Goal: Task Accomplishment & Management: Manage account settings

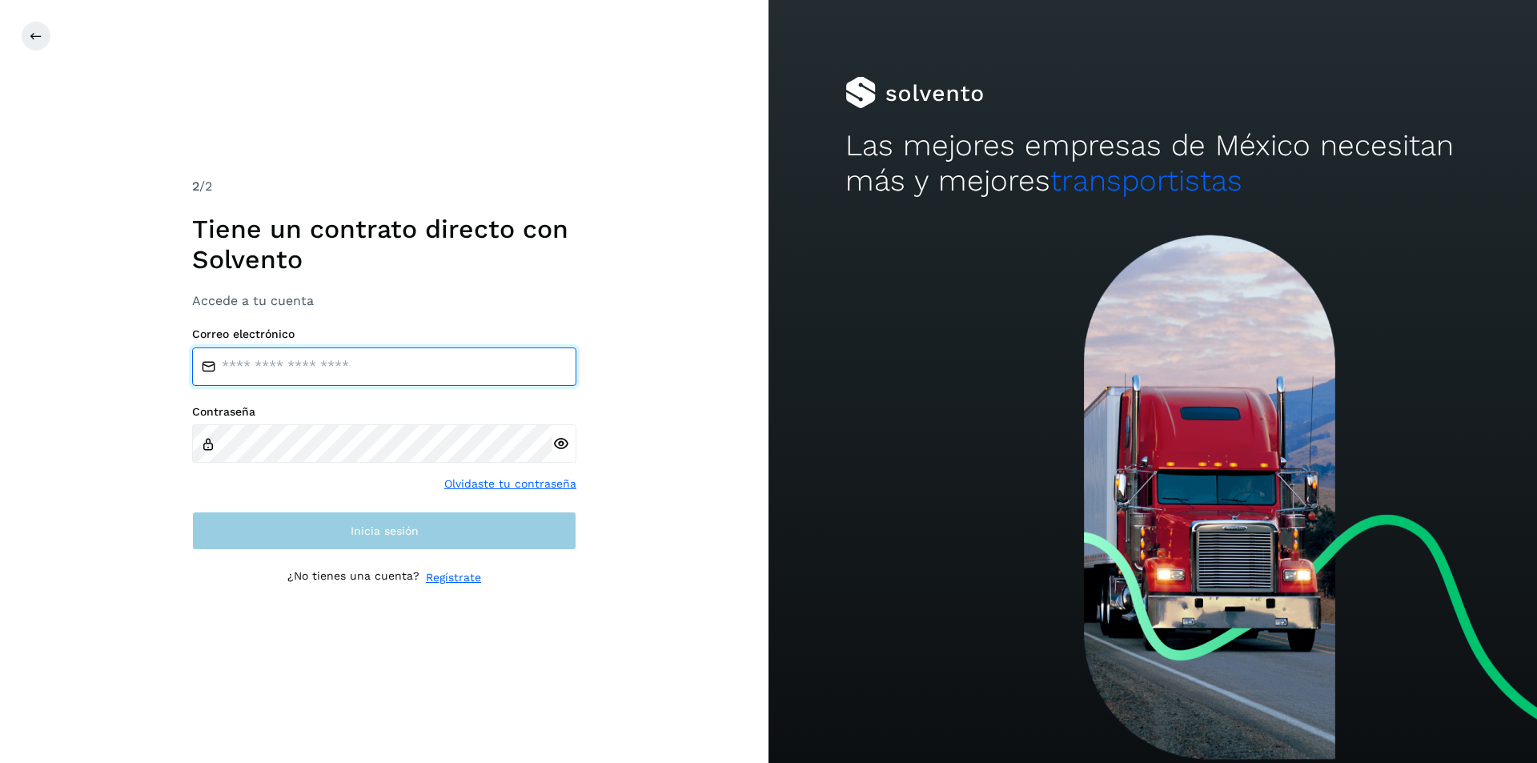
type input "**********"
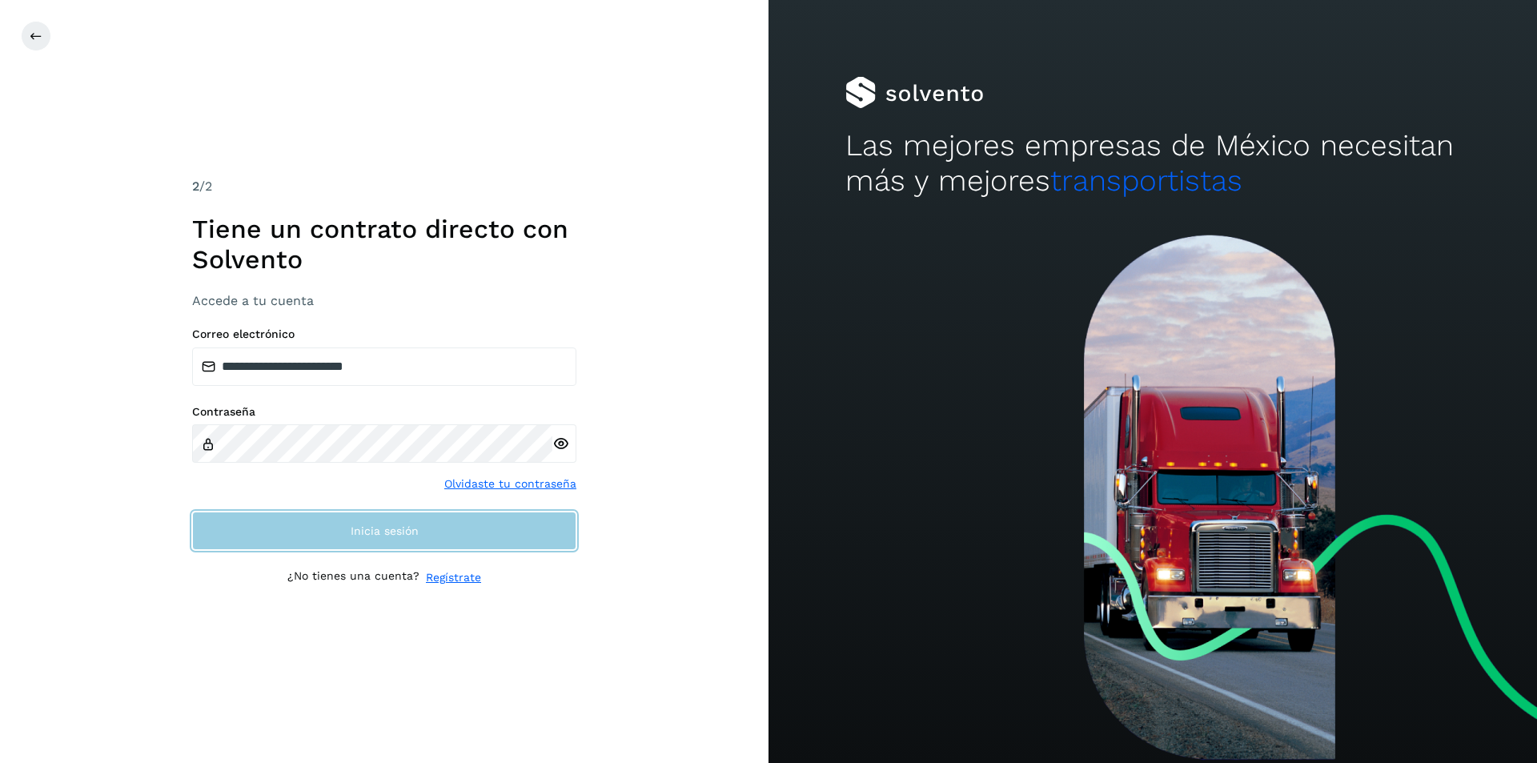
click at [385, 536] on span "Inicia sesión" at bounding box center [385, 530] width 68 height 11
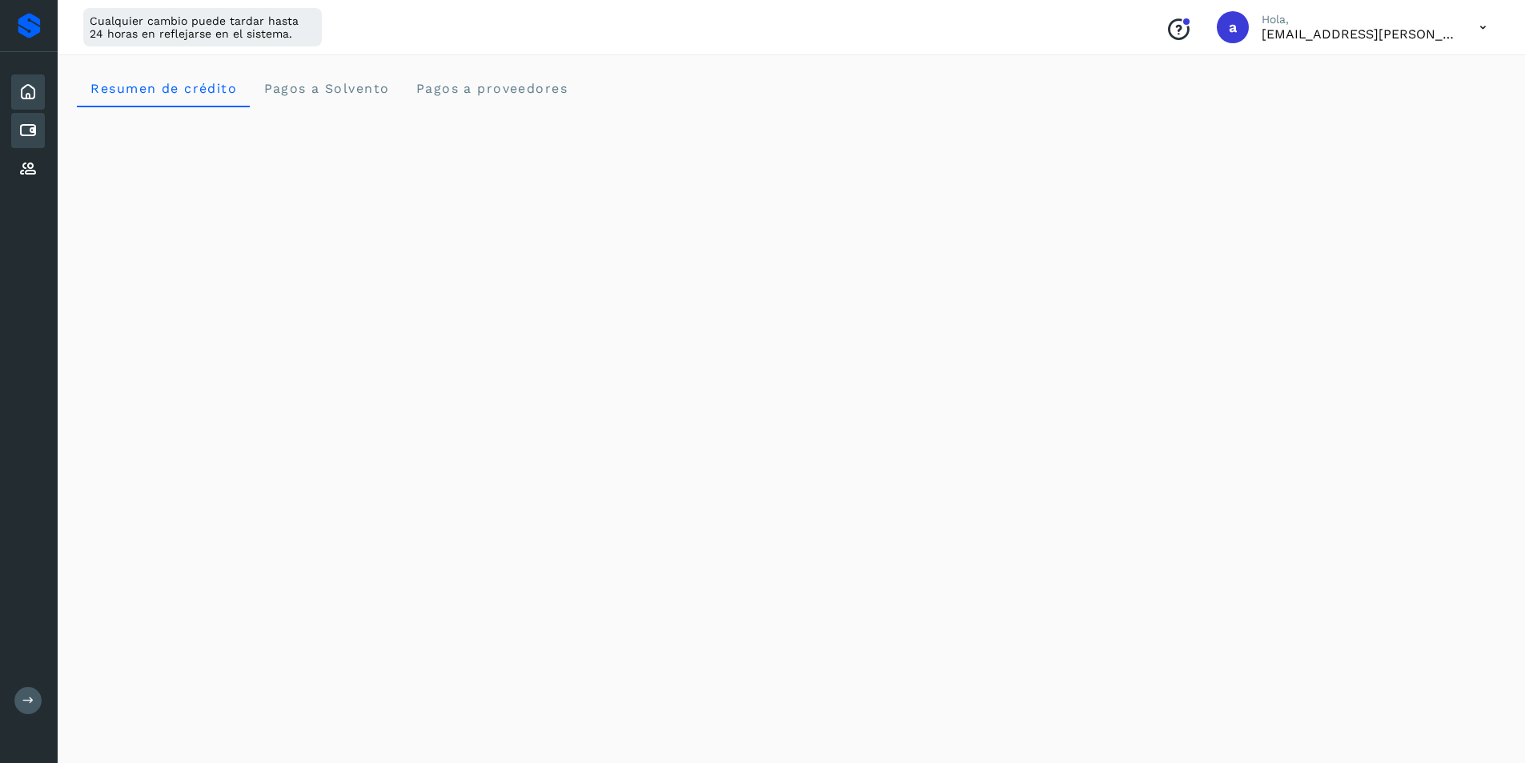
click at [39, 132] on div "Cuentas por pagar" at bounding box center [28, 130] width 34 height 35
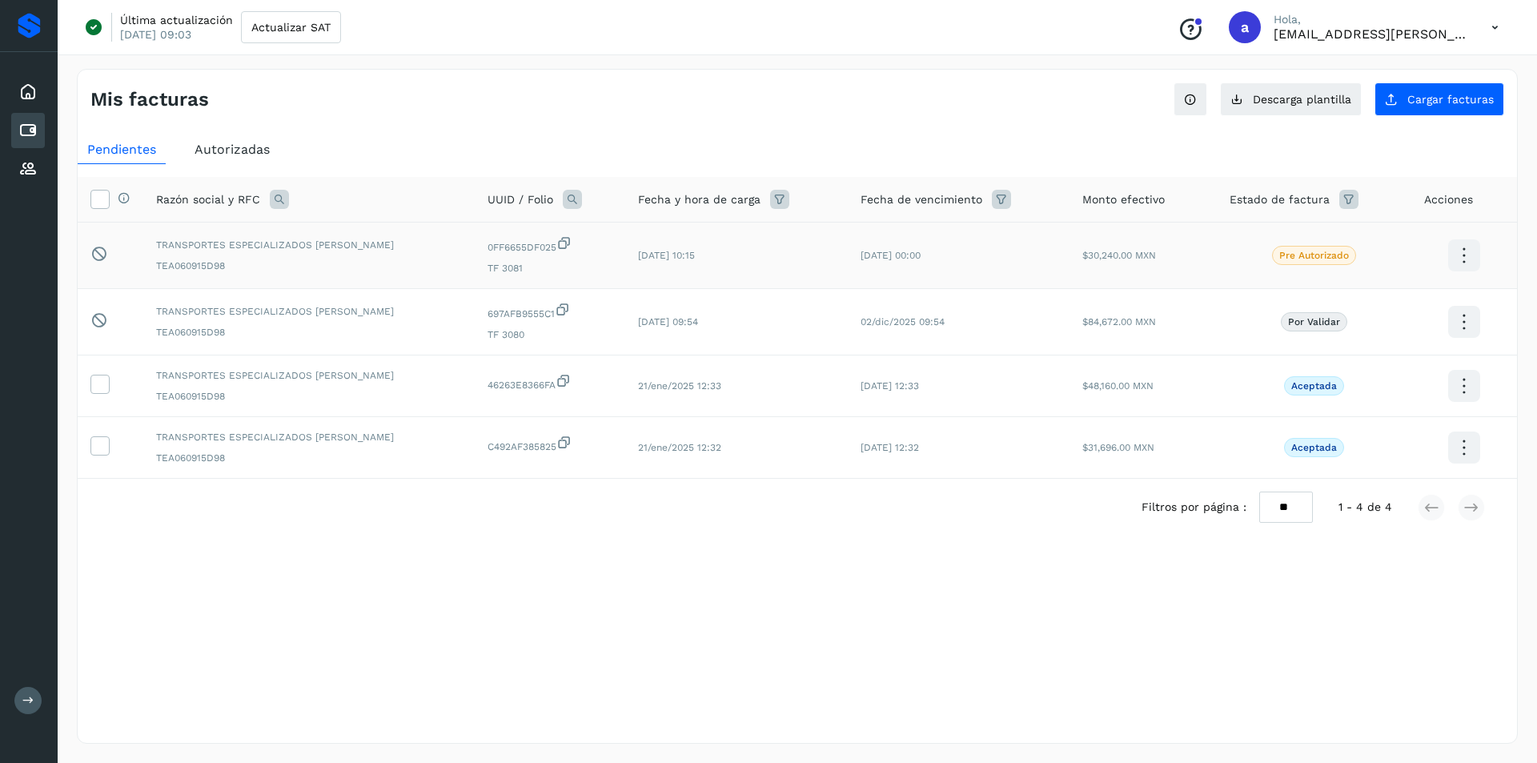
click at [1457, 260] on icon at bounding box center [1464, 256] width 38 height 38
click at [1417, 98] on div at bounding box center [768, 381] width 1537 height 763
drag, startPoint x: 1417, startPoint y: 98, endPoint x: 1420, endPoint y: 121, distance: 23.4
click at [1301, 95] on span "Descarga plantilla" at bounding box center [1302, 99] width 98 height 11
click at [1057, 123] on div "Mis facturas Ver instrucciones para cargar Facturas Descarga plantilla Cargar f…" at bounding box center [797, 406] width 1441 height 675
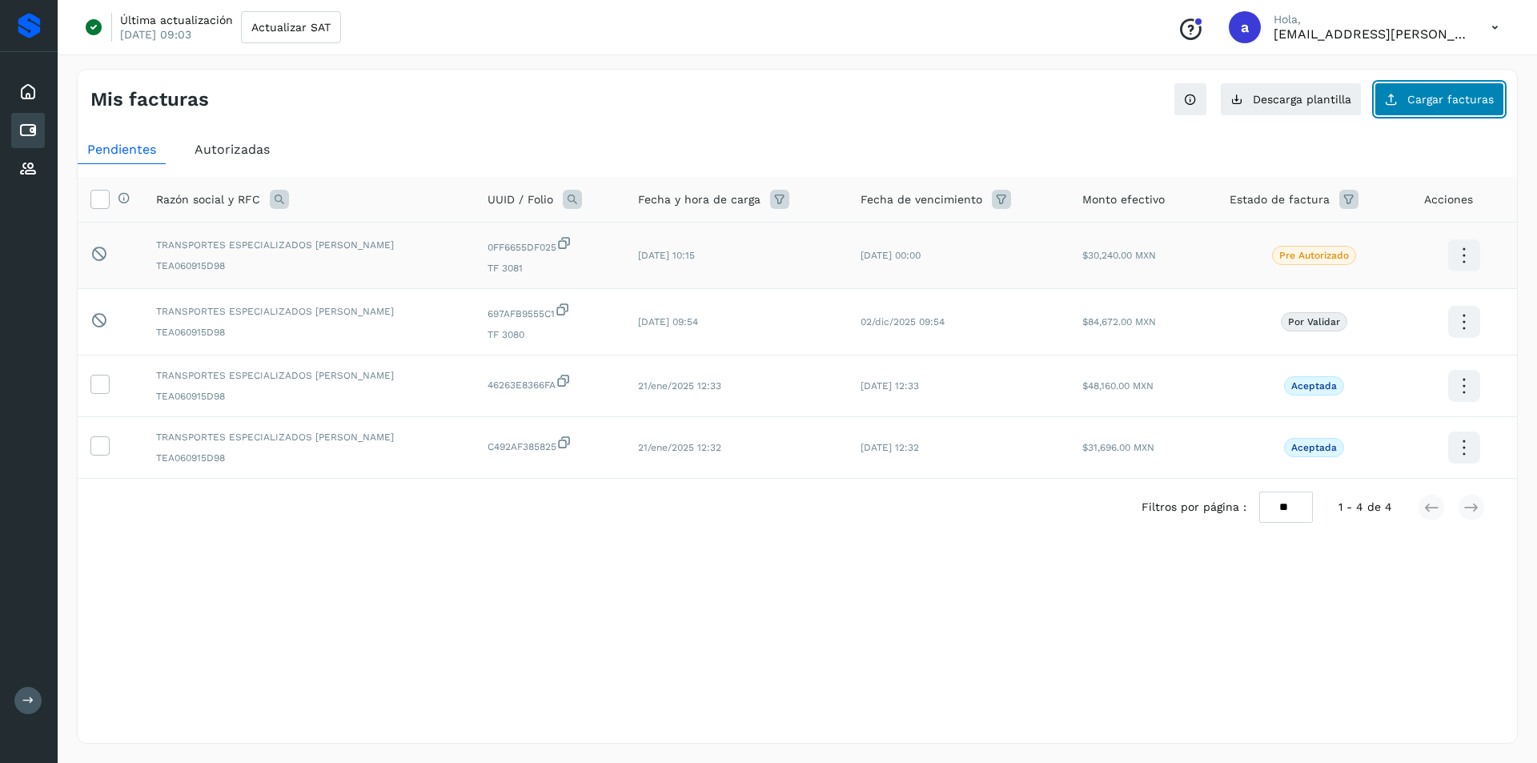
click at [1399, 111] on button "Cargar facturas" at bounding box center [1440, 99] width 130 height 34
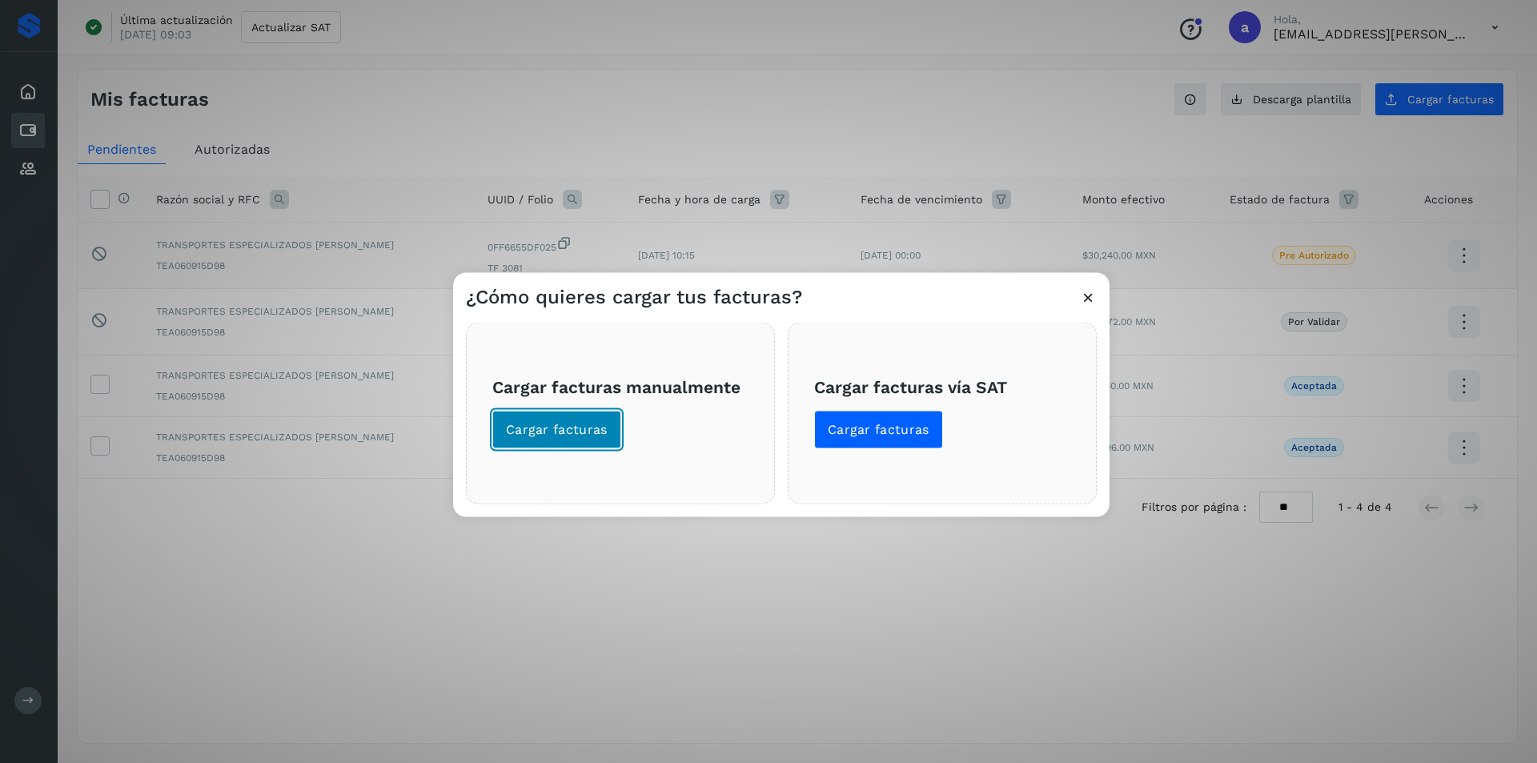
click at [584, 437] on span "Cargar facturas" at bounding box center [557, 429] width 102 height 18
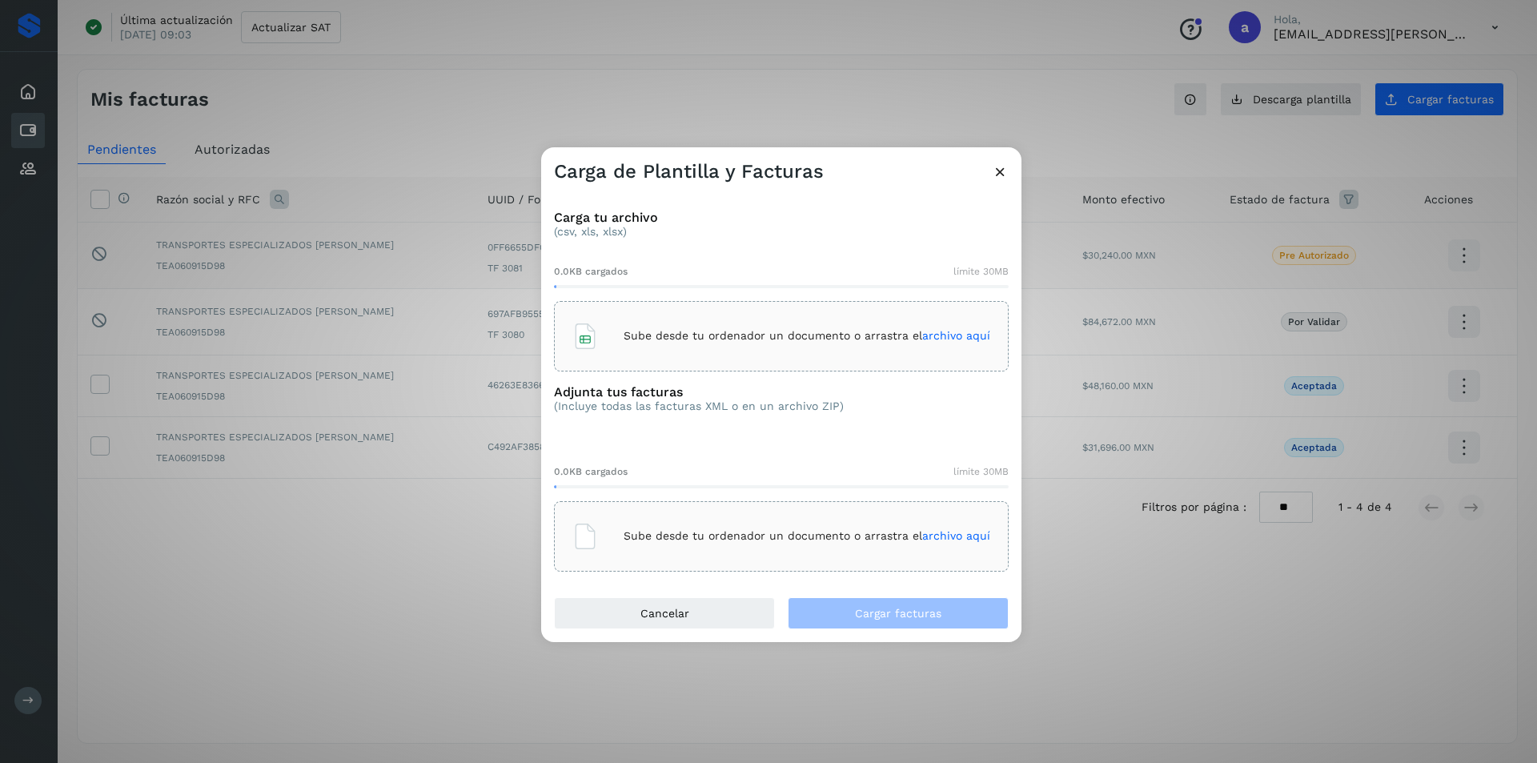
click at [963, 334] on span "archivo aquí" at bounding box center [956, 335] width 68 height 13
click at [934, 527] on div "Sube desde tu ordenador un documento o arrastra el archivo aquí" at bounding box center [782, 536] width 418 height 43
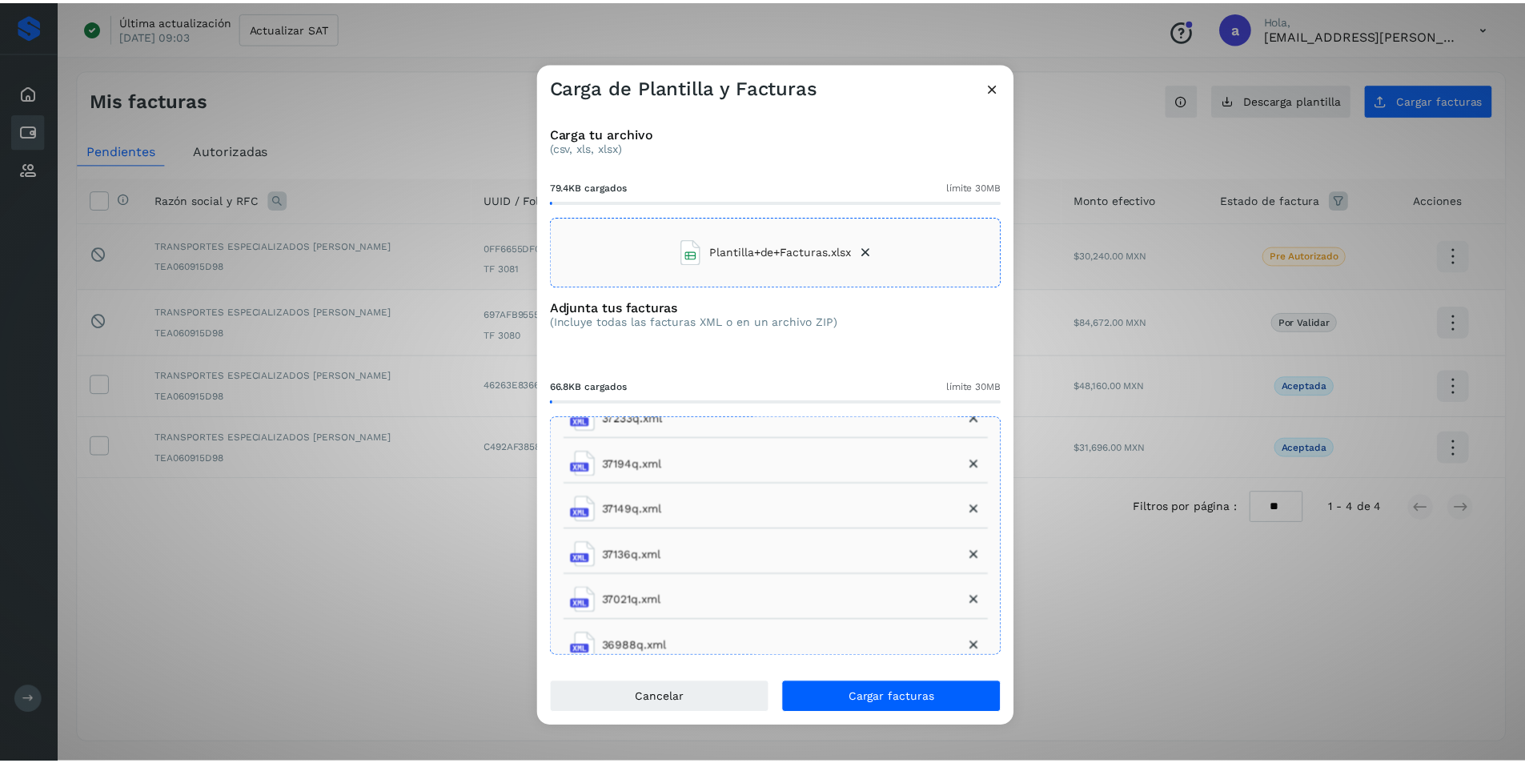
scroll to position [240, 0]
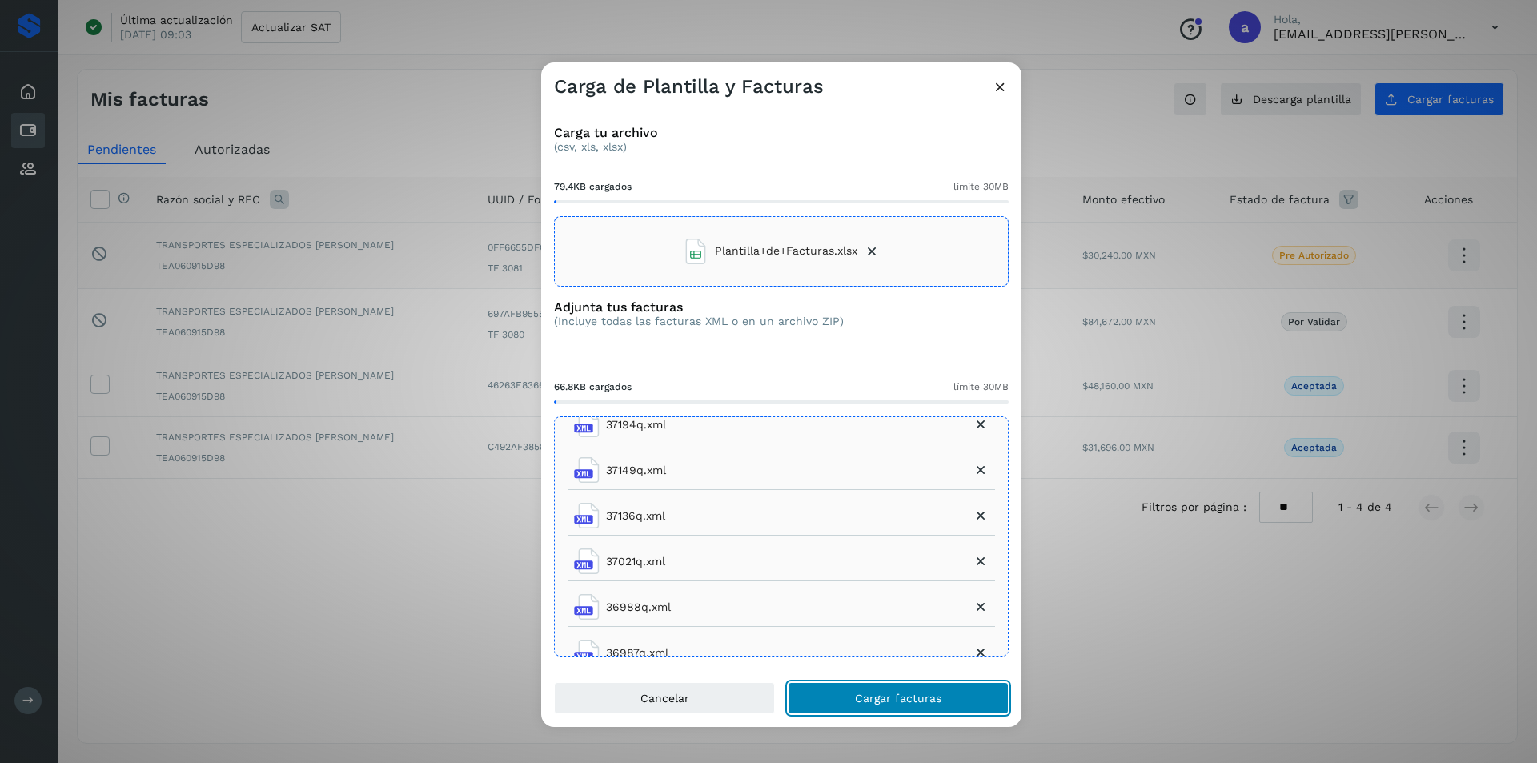
click at [858, 687] on button "Cargar facturas" at bounding box center [898, 698] width 221 height 32
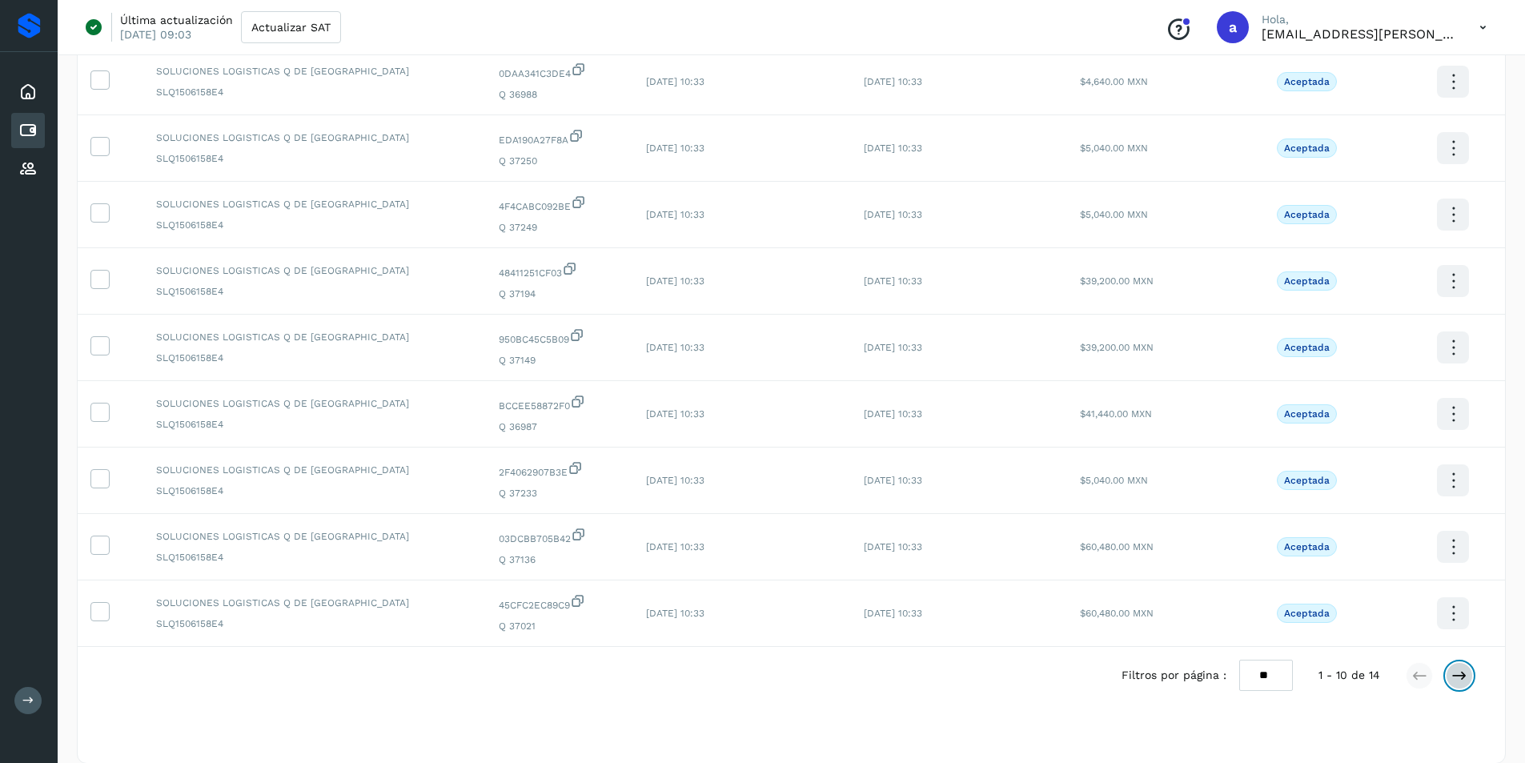
click at [1465, 676] on icon at bounding box center [1460, 676] width 16 height 16
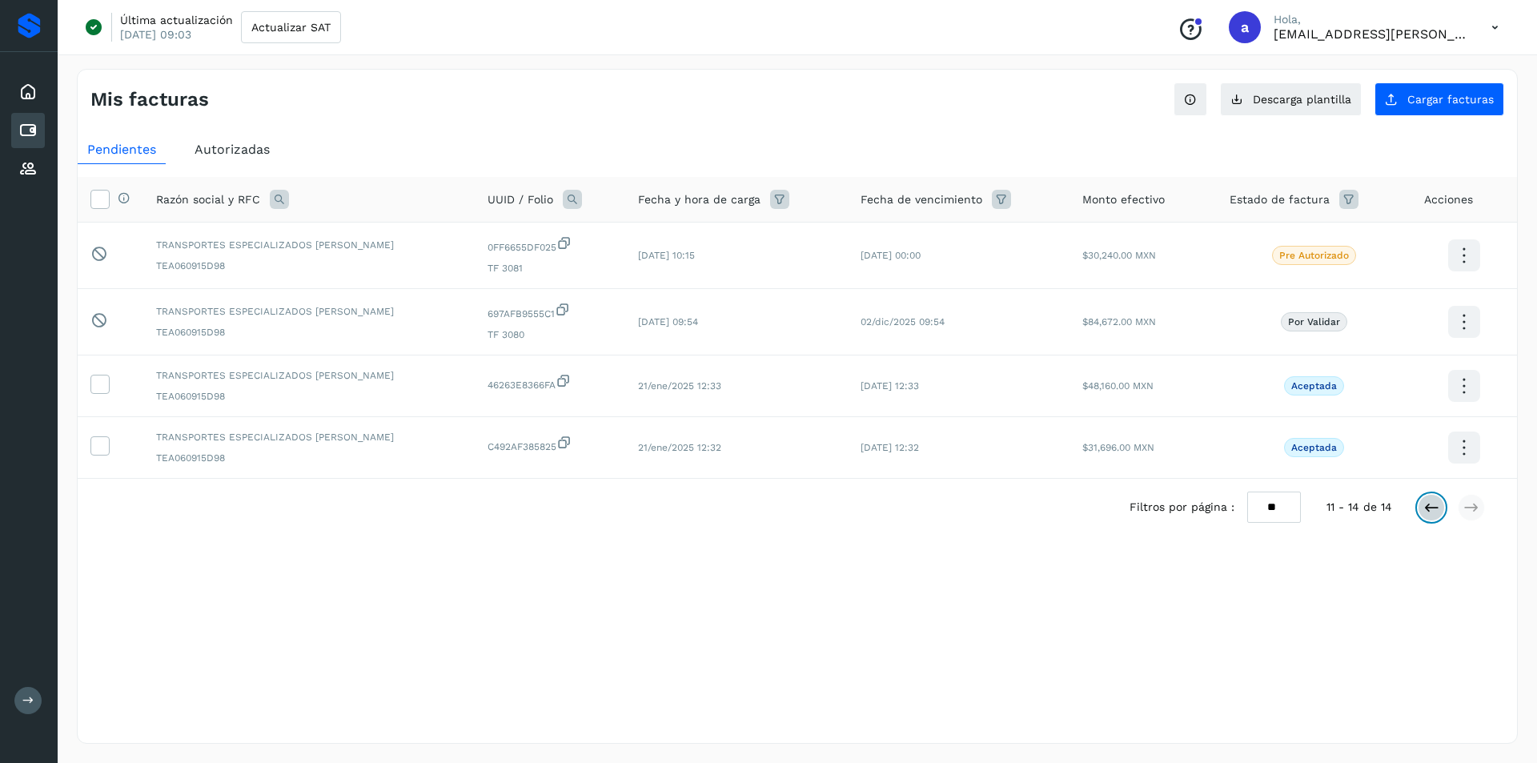
click at [1435, 509] on icon at bounding box center [1432, 508] width 16 height 16
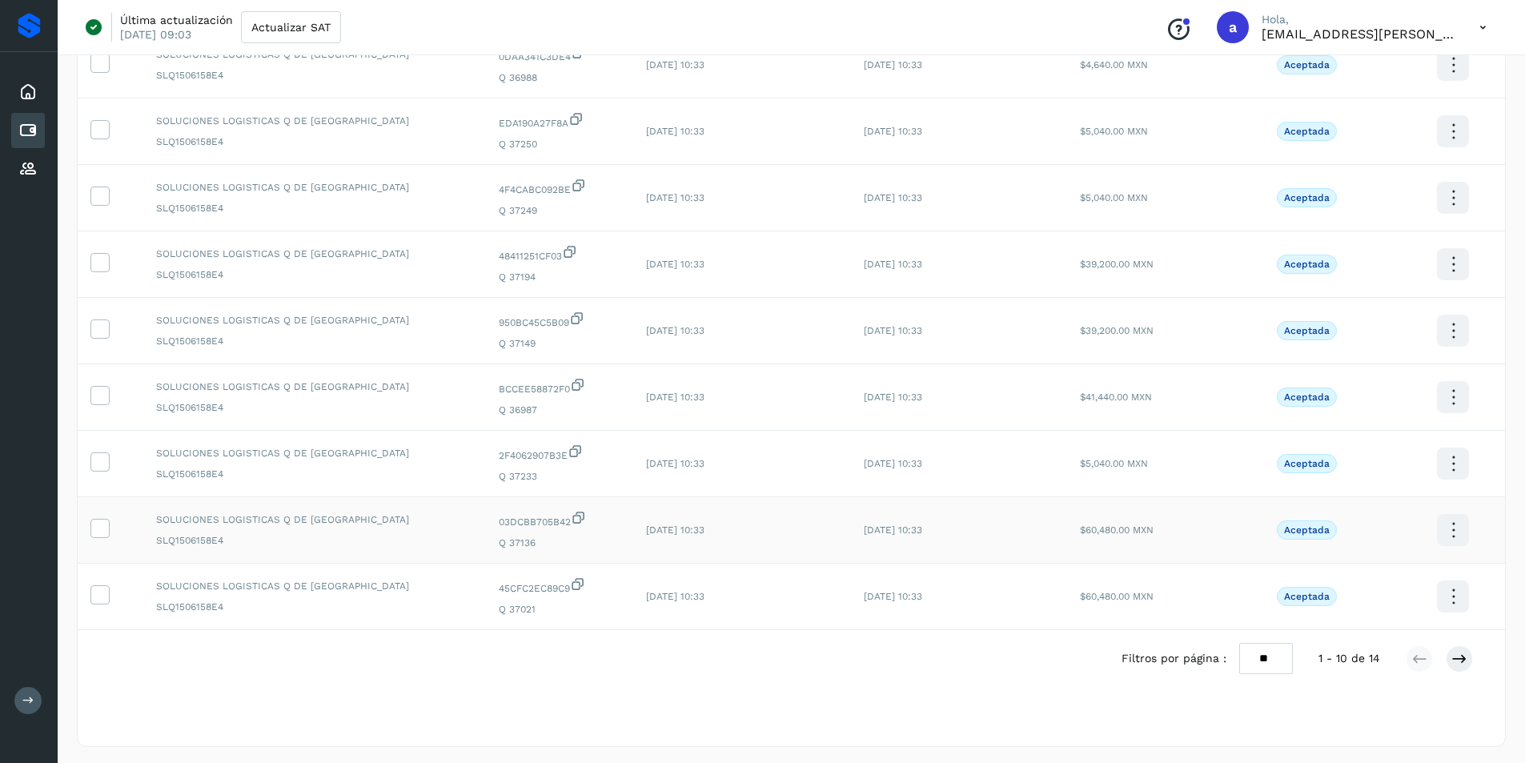
scroll to position [260, 0]
click at [95, 591] on icon at bounding box center [99, 590] width 17 height 17
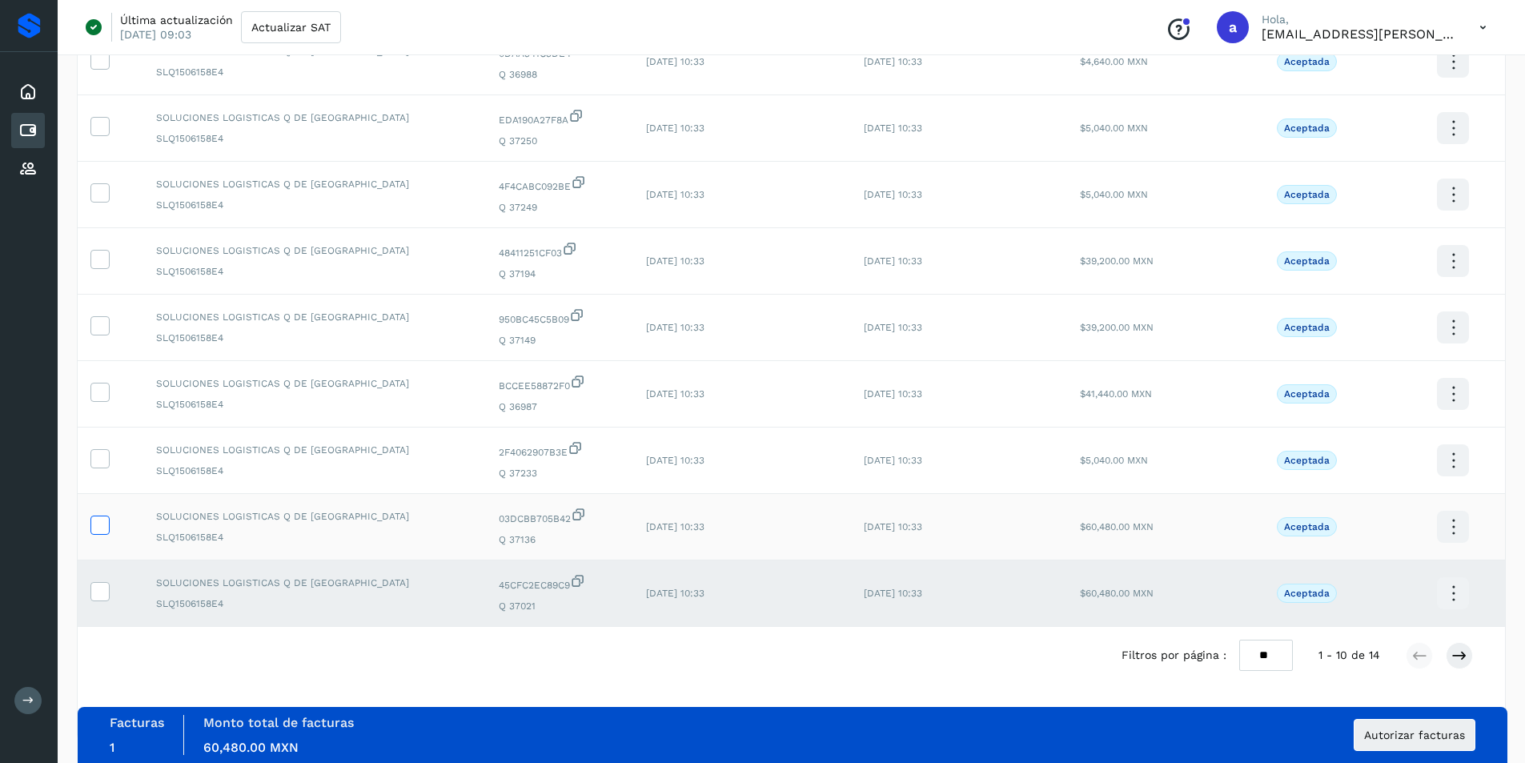
click at [98, 530] on icon at bounding box center [99, 524] width 17 height 17
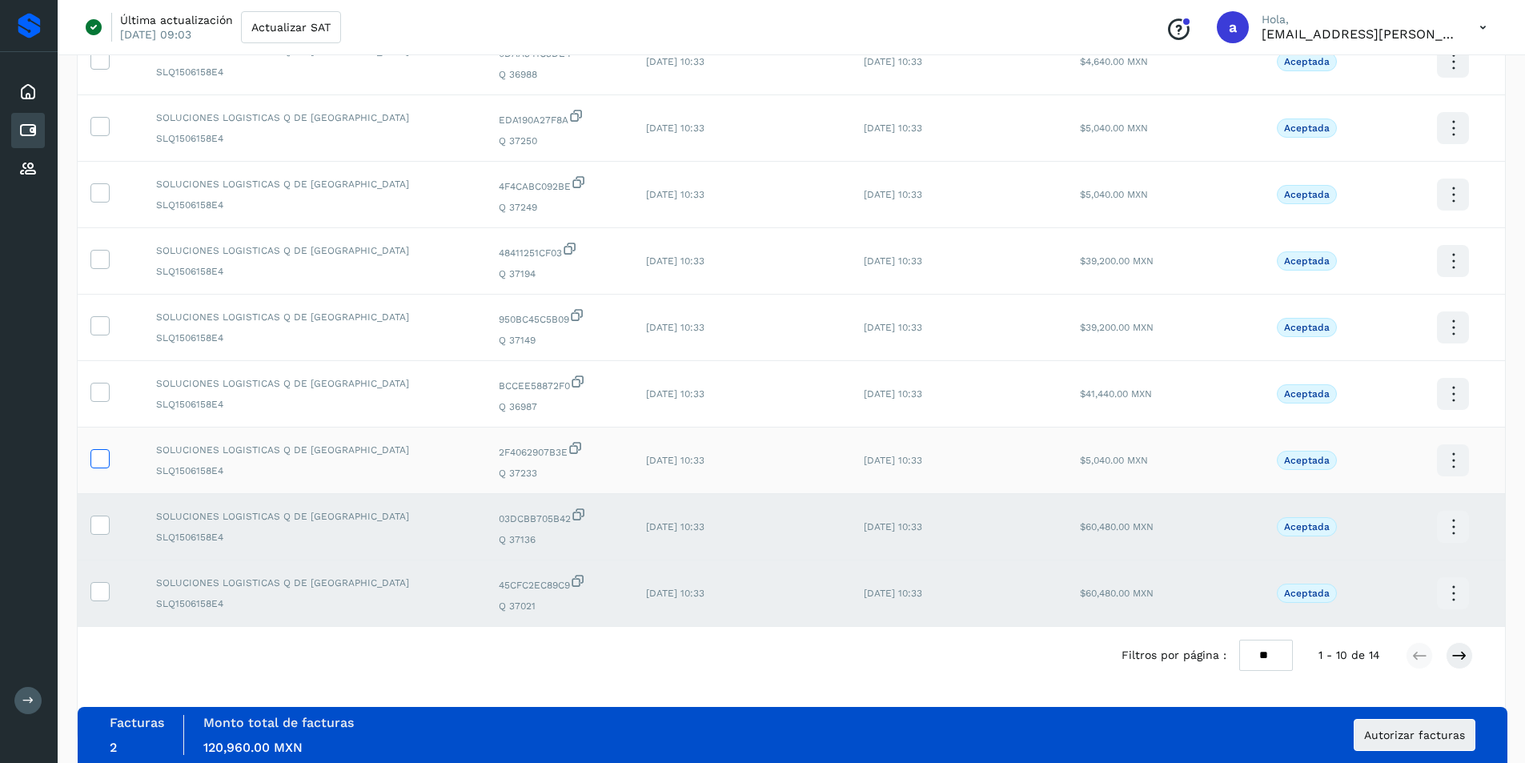
click at [103, 467] on span at bounding box center [99, 461] width 17 height 11
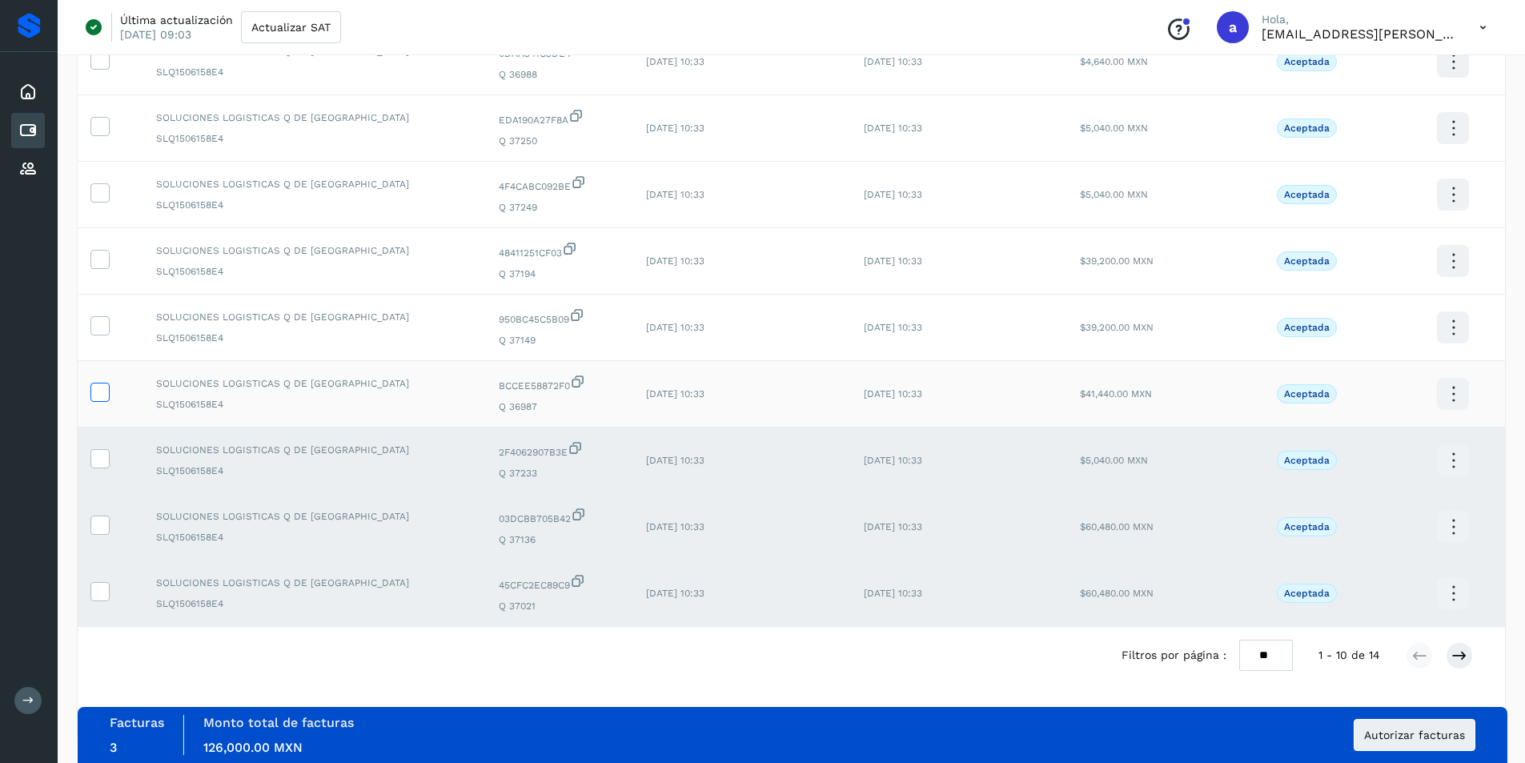
click at [103, 388] on icon at bounding box center [99, 391] width 17 height 17
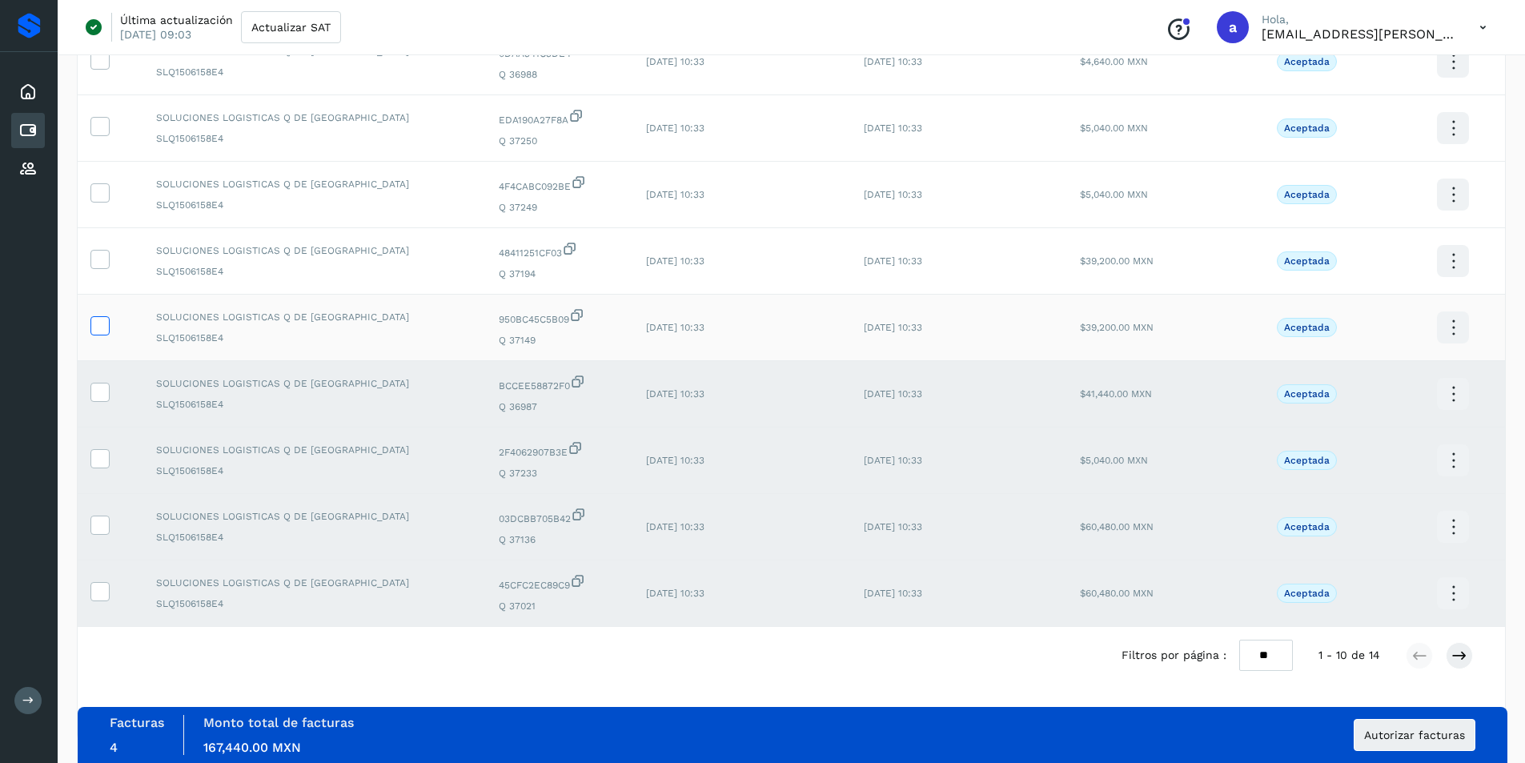
click at [103, 326] on icon at bounding box center [99, 324] width 17 height 17
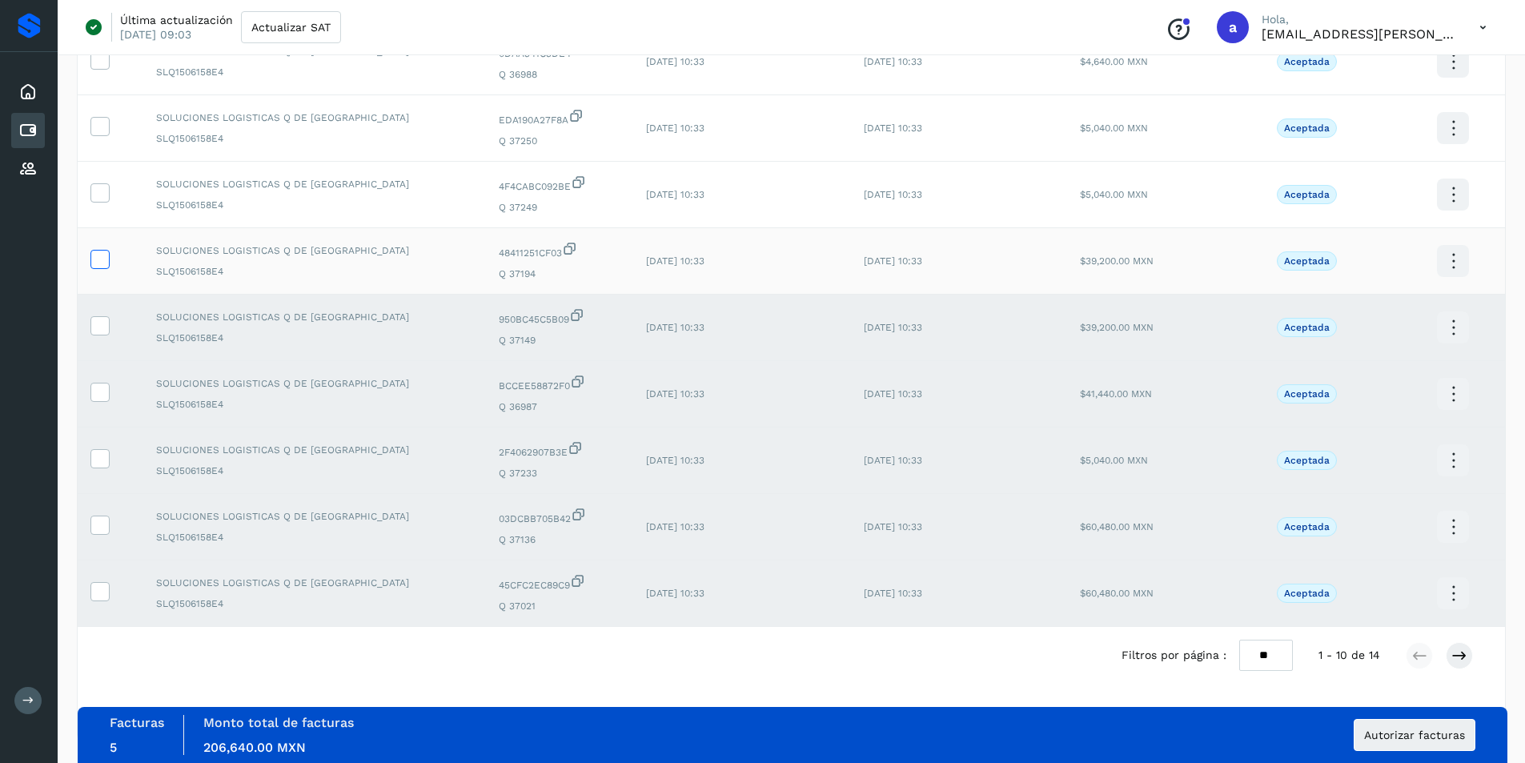
click at [102, 258] on icon at bounding box center [99, 258] width 17 height 17
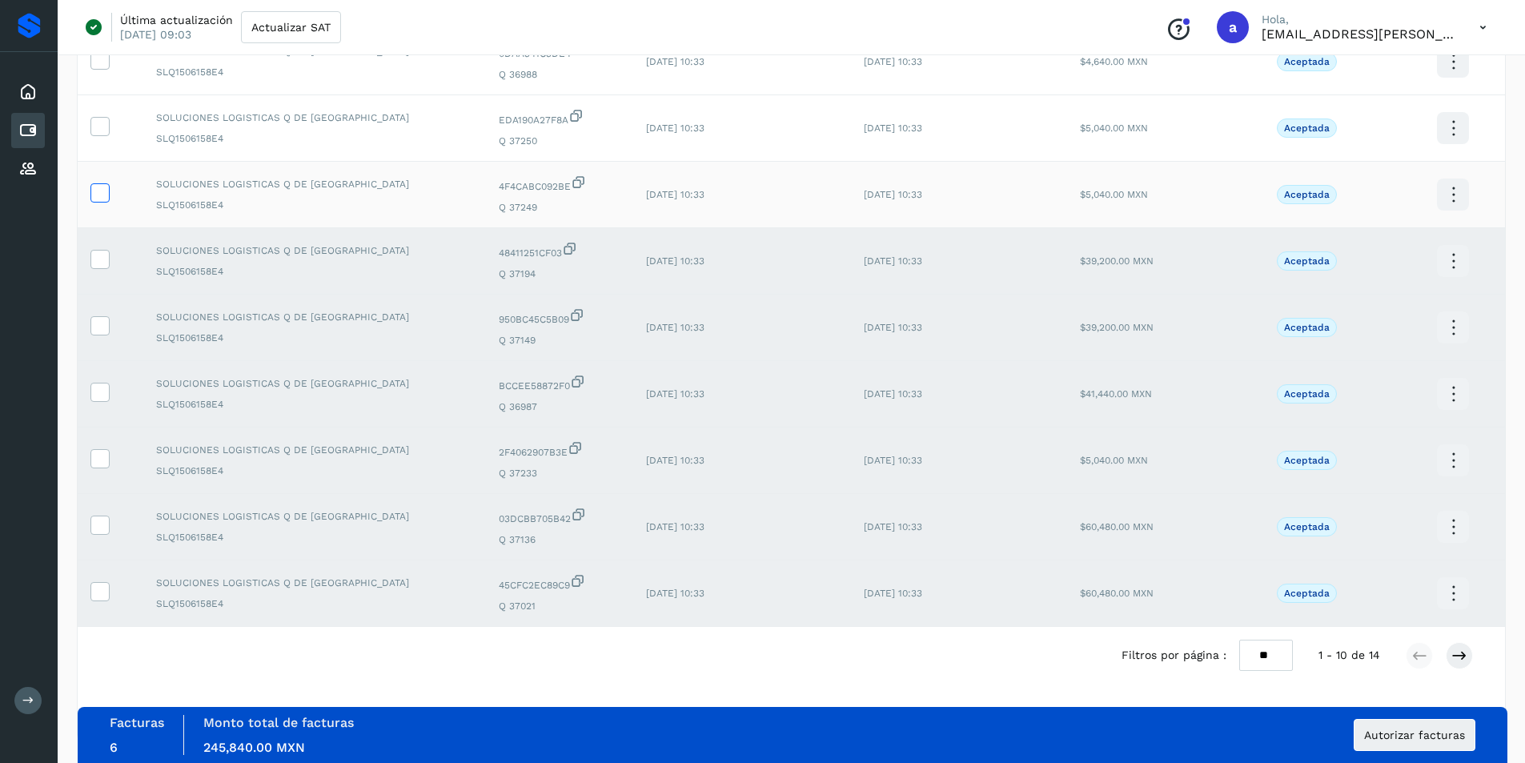
drag, startPoint x: 101, startPoint y: 195, endPoint x: 98, endPoint y: 157, distance: 37.7
click at [101, 191] on icon at bounding box center [99, 191] width 17 height 17
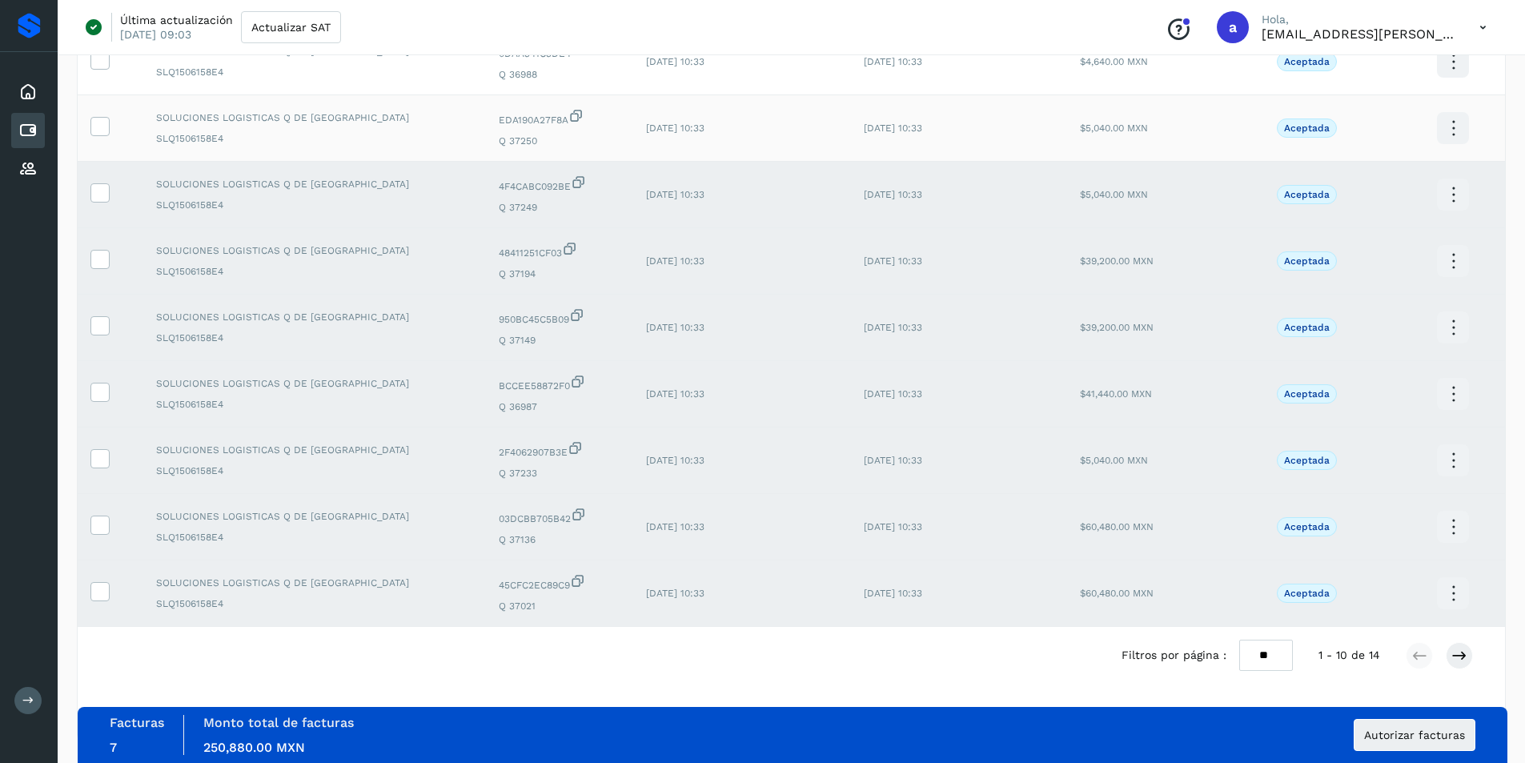
click at [100, 137] on td at bounding box center [111, 128] width 66 height 66
click at [102, 133] on span at bounding box center [99, 129] width 17 height 11
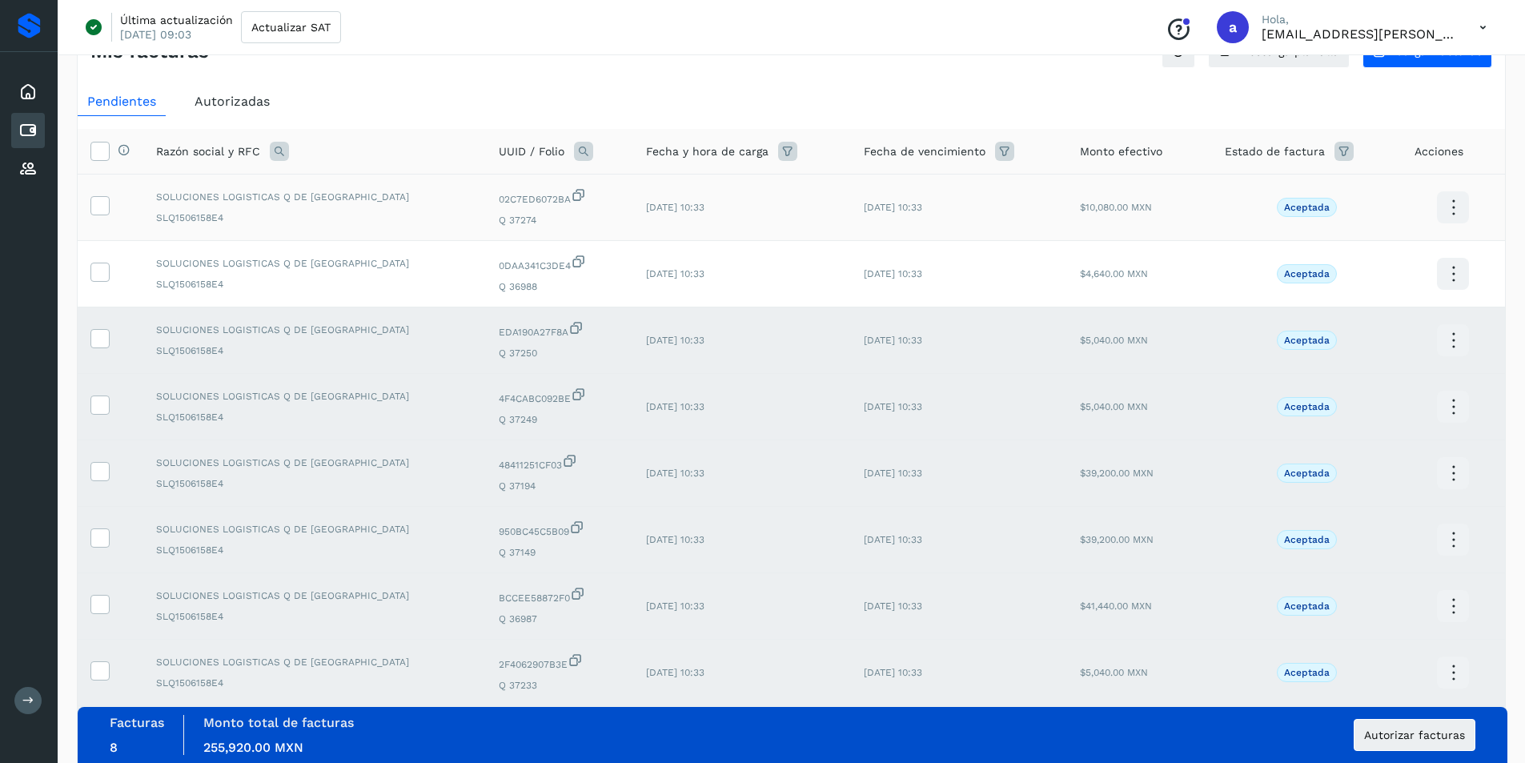
scroll to position [20, 0]
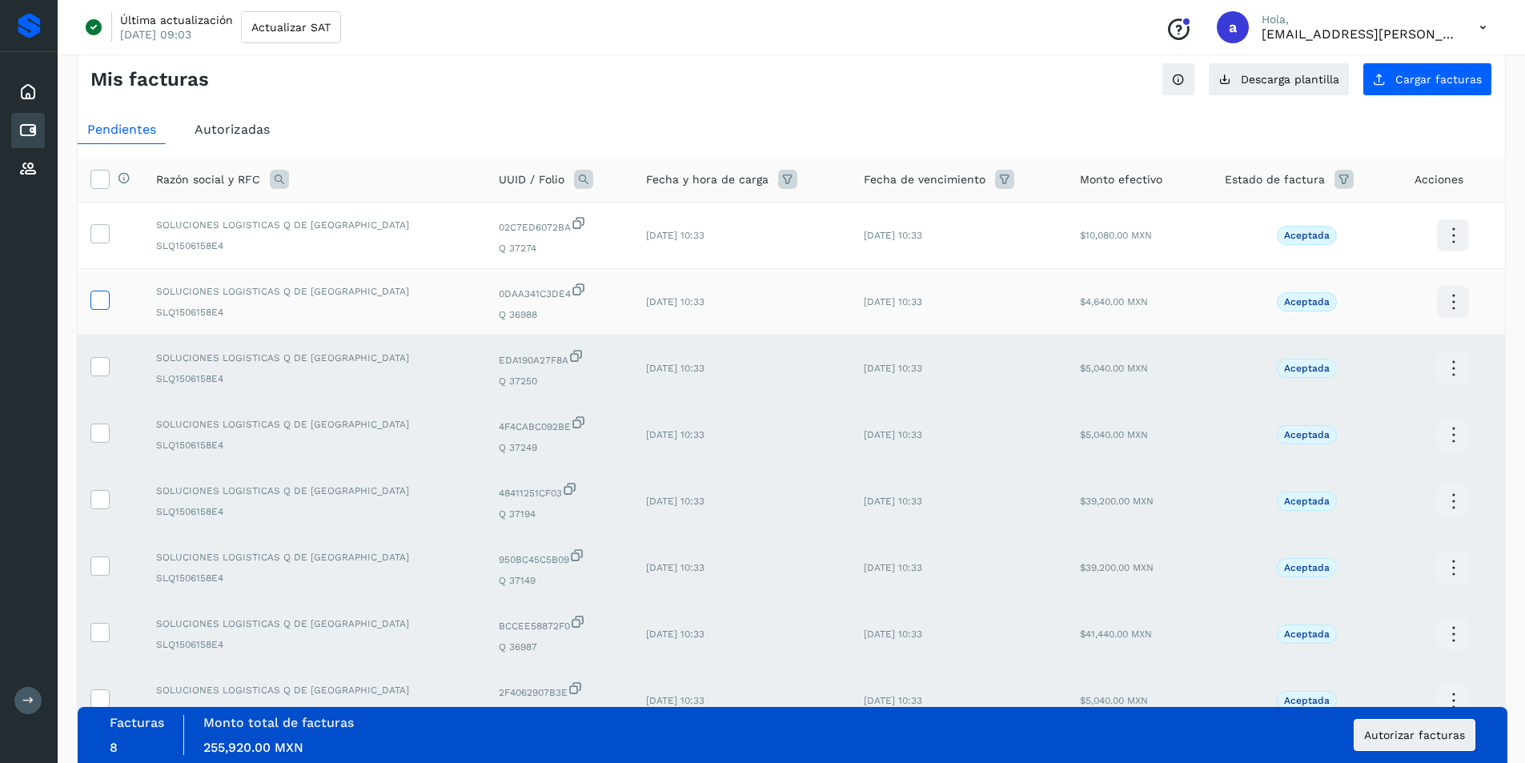
click at [100, 303] on icon at bounding box center [99, 299] width 17 height 17
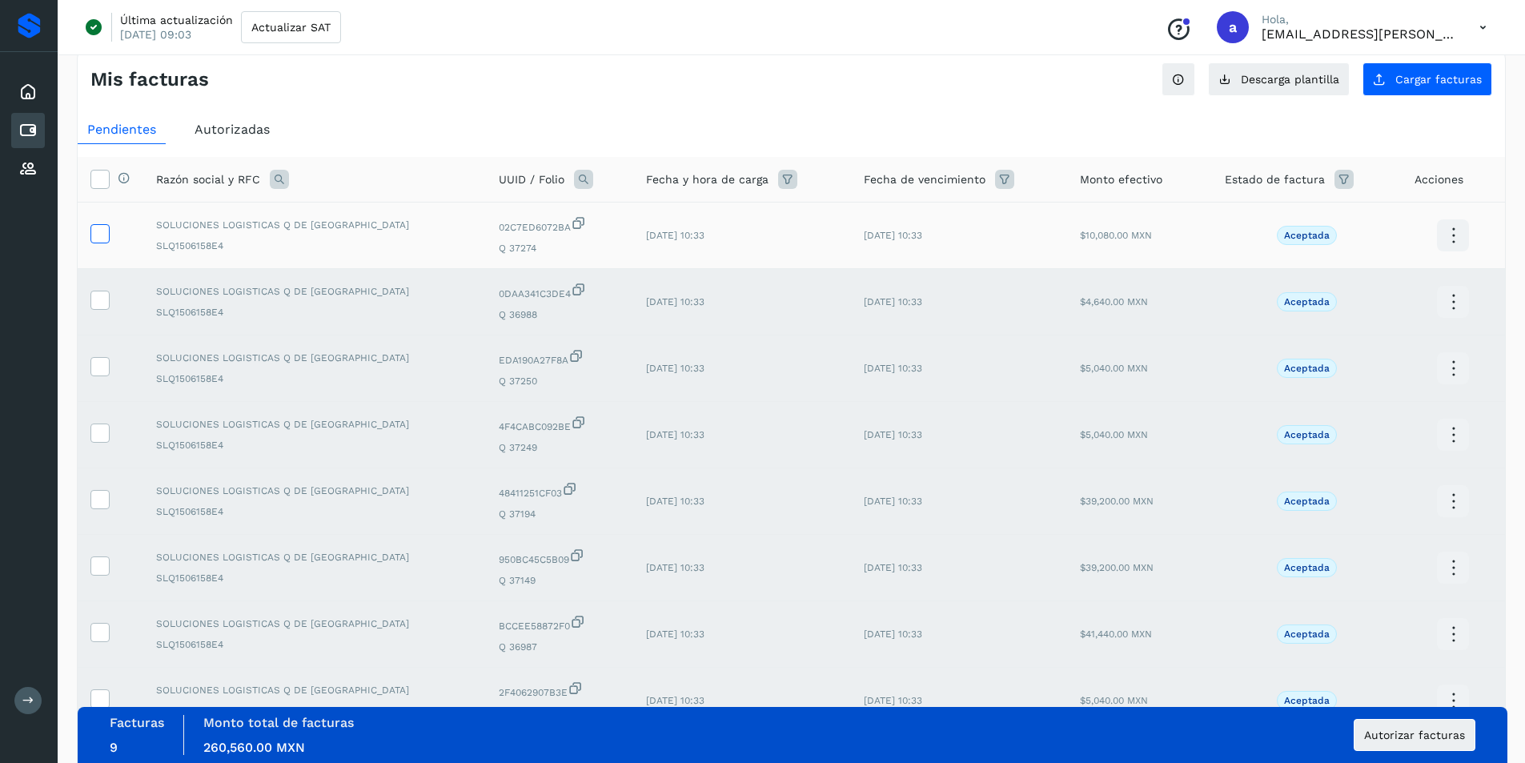
click at [100, 232] on icon at bounding box center [99, 232] width 17 height 17
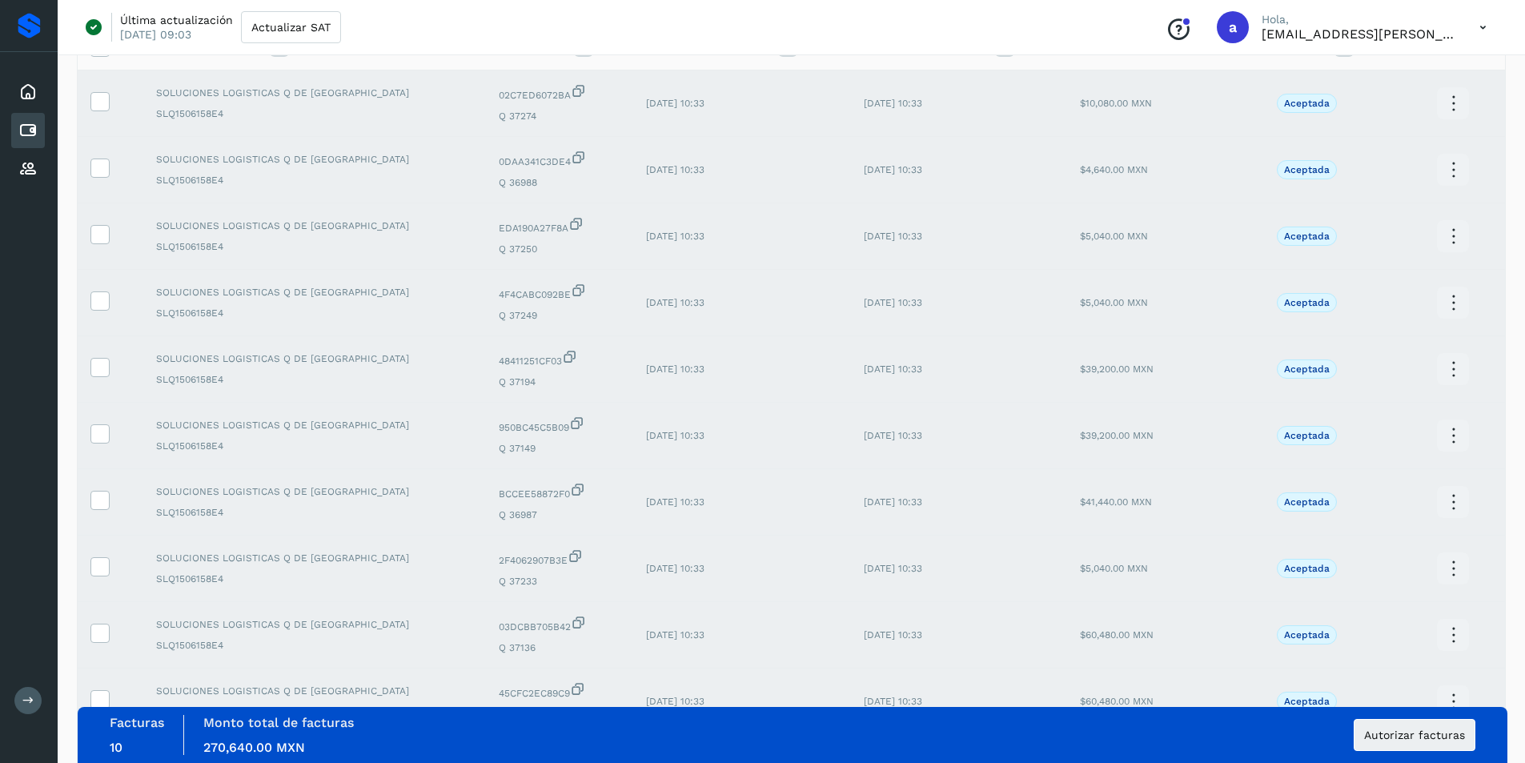
scroll to position [260, 0]
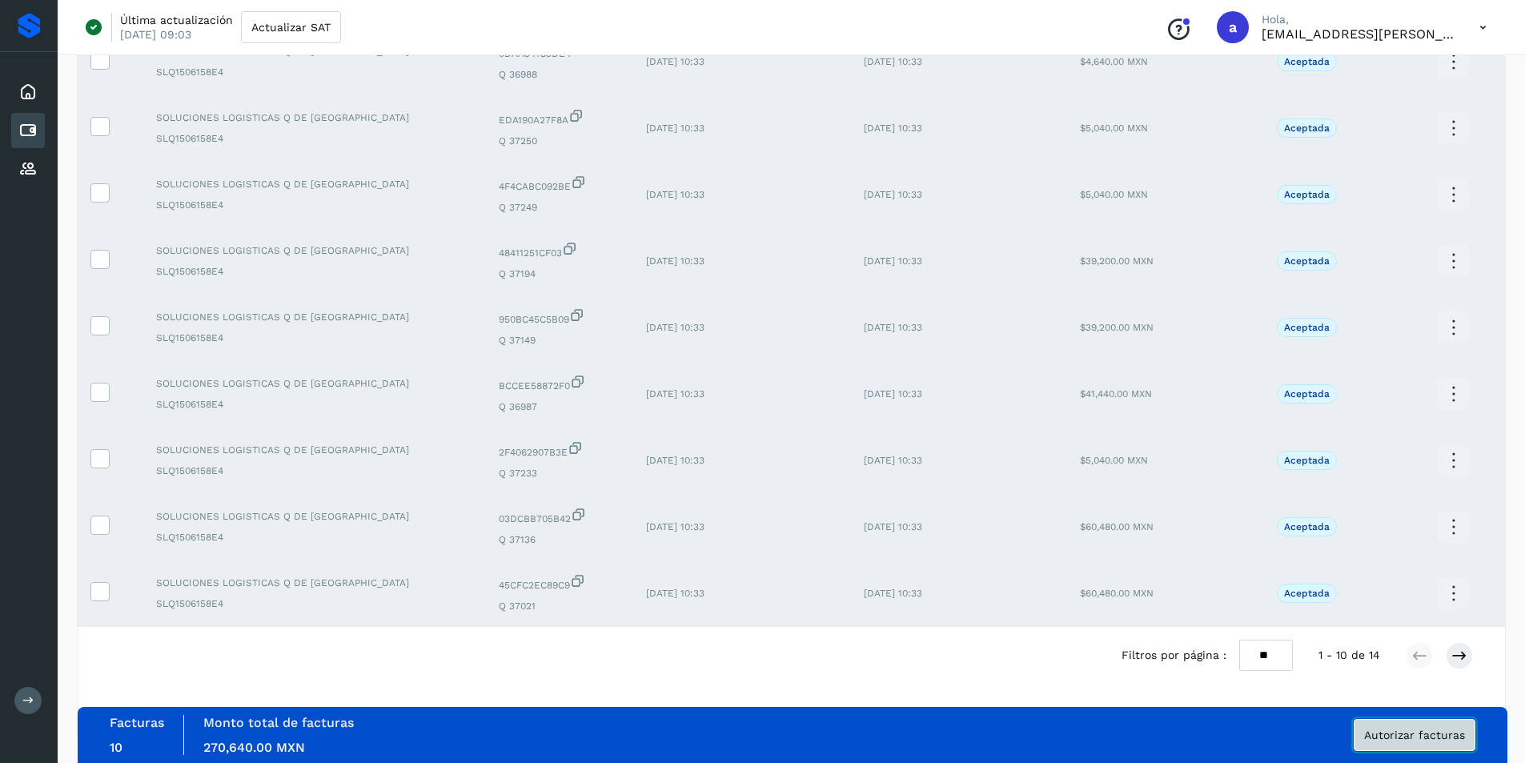
click at [1388, 737] on span "Autorizar facturas" at bounding box center [1415, 735] width 101 height 11
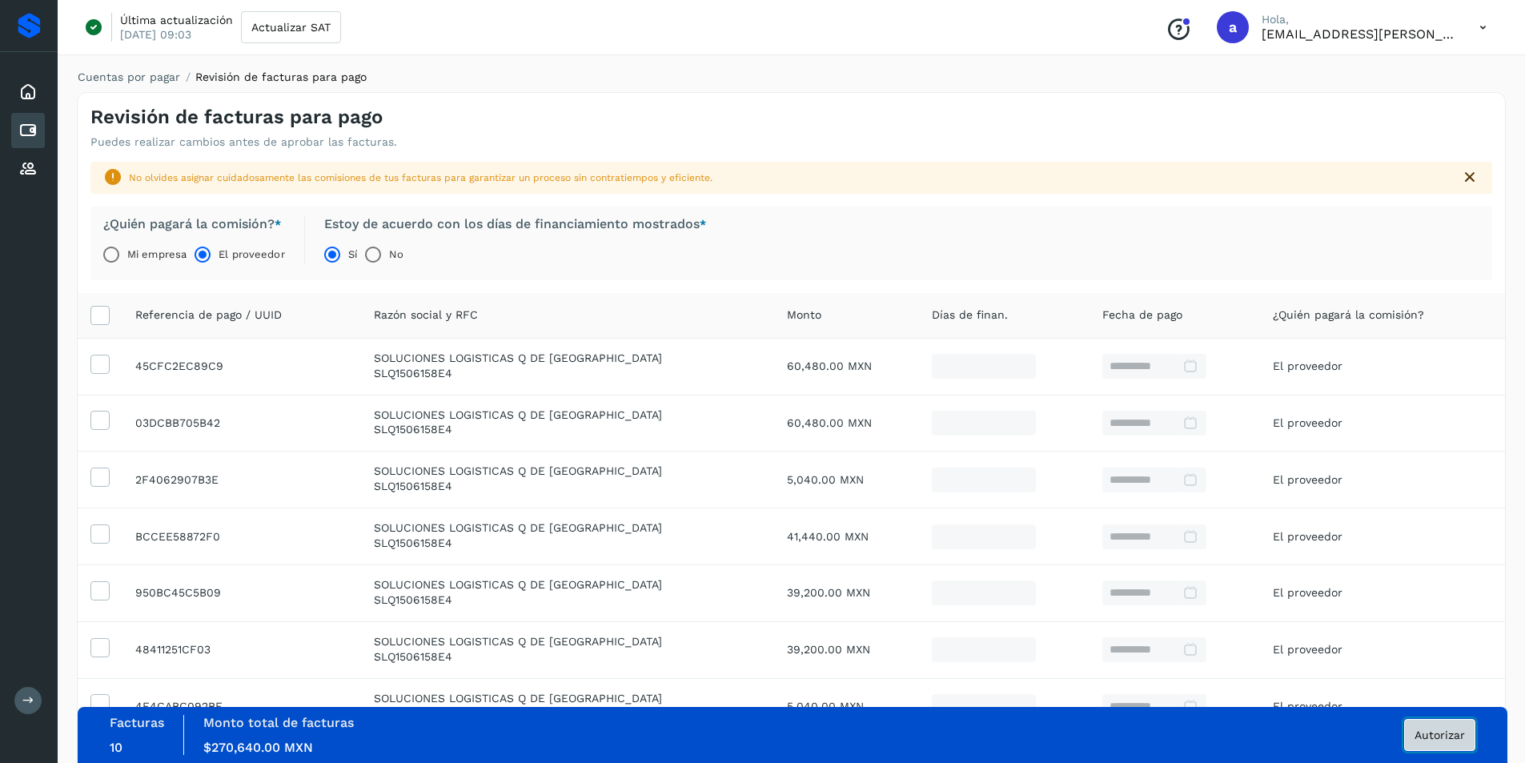
click at [1421, 726] on button "Autorizar" at bounding box center [1440, 735] width 71 height 32
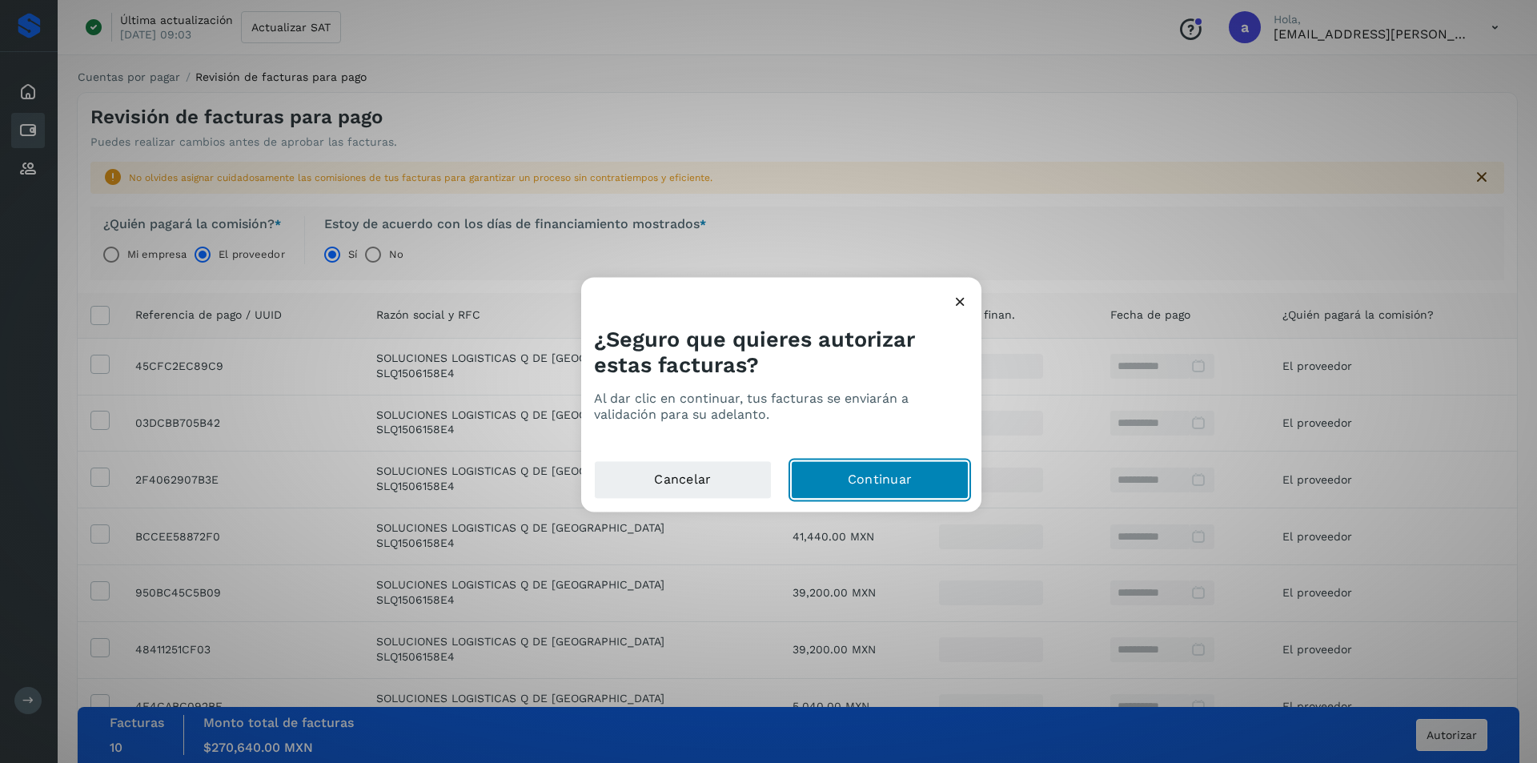
click at [883, 471] on button "Continuar" at bounding box center [880, 479] width 178 height 38
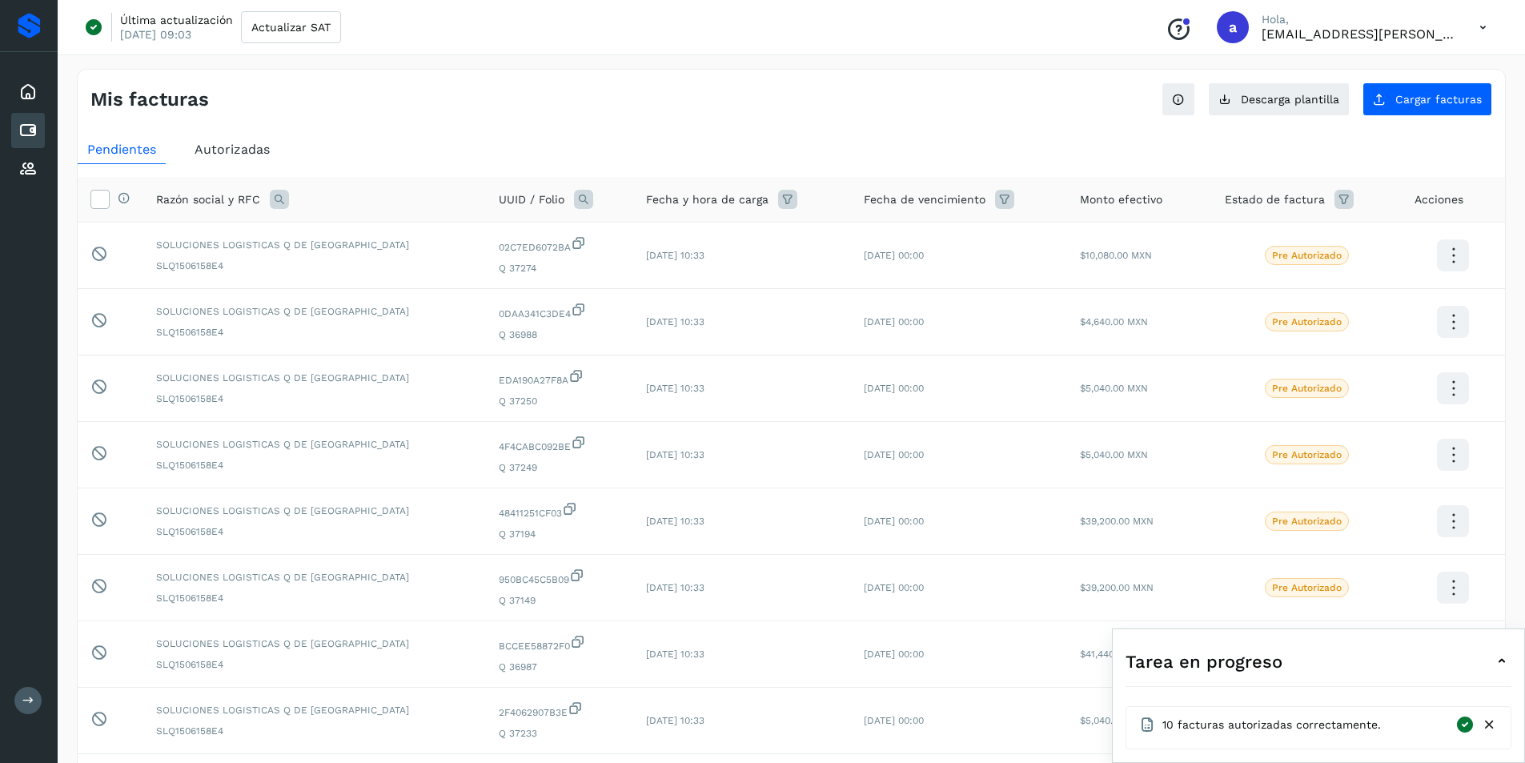
click at [1499, 663] on icon at bounding box center [1502, 661] width 19 height 19
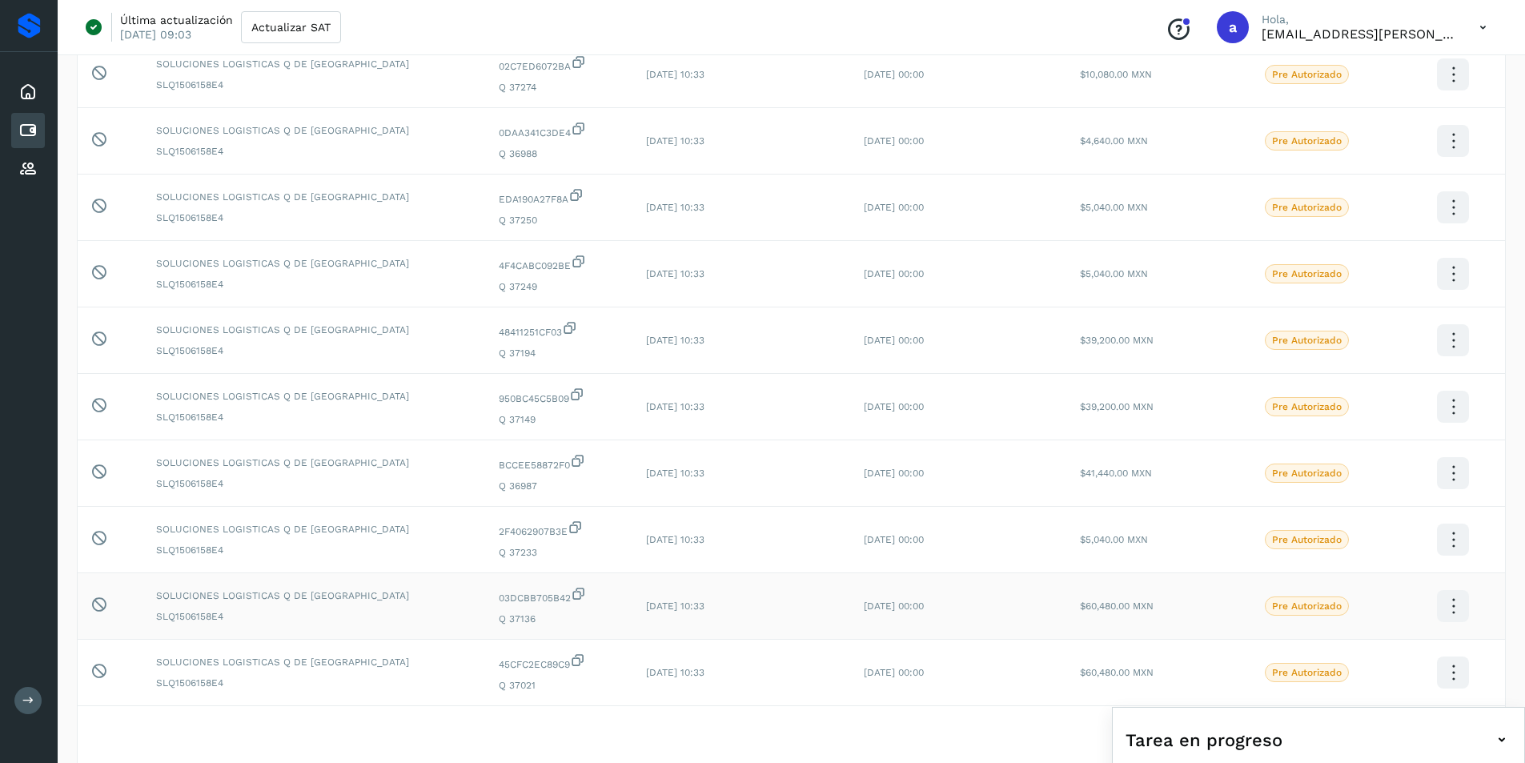
scroll to position [180, 0]
drag, startPoint x: 449, startPoint y: 219, endPoint x: 475, endPoint y: 219, distance: 25.6
click at [499, 219] on span "Q 37250" at bounding box center [560, 221] width 122 height 14
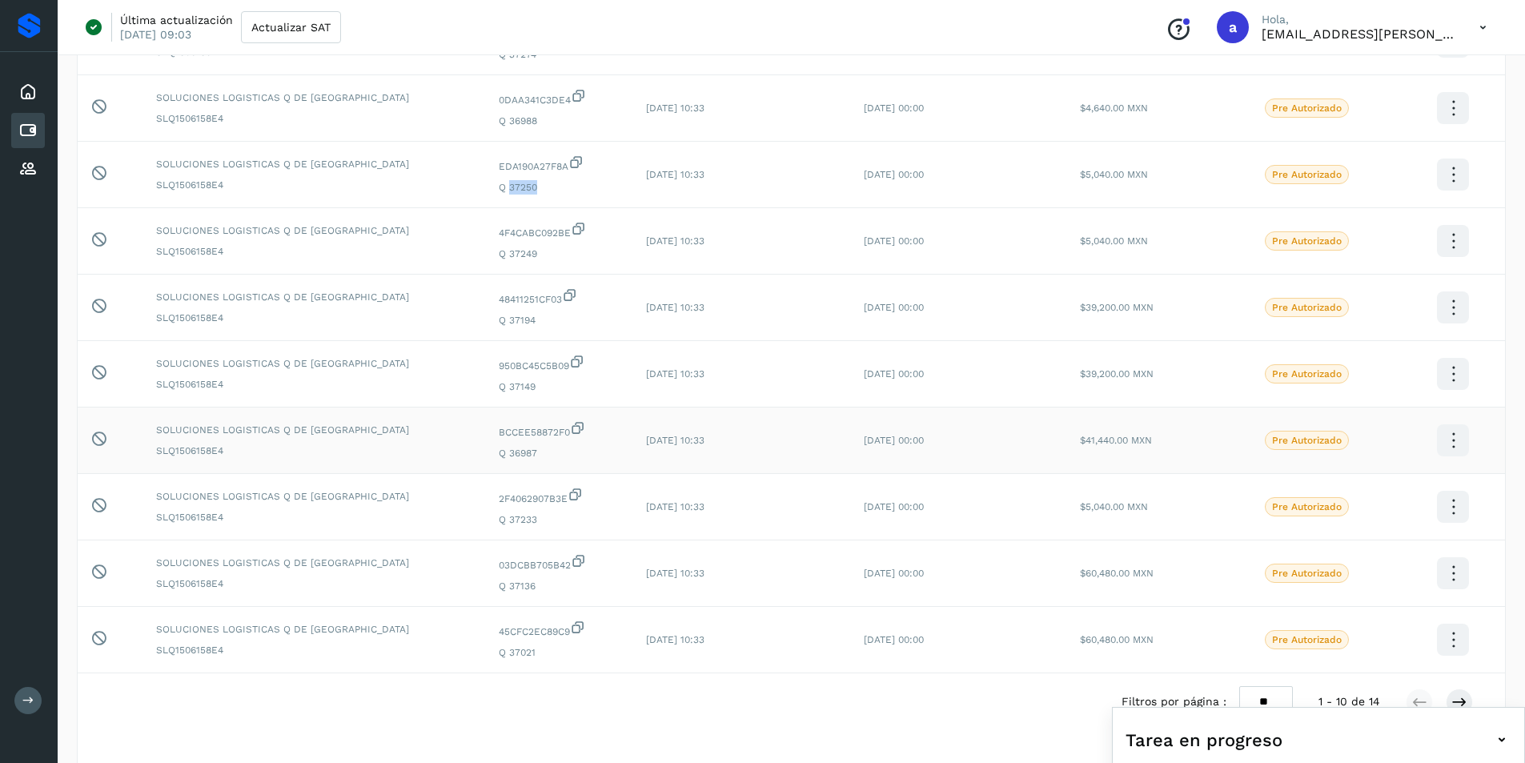
scroll to position [260, 0]
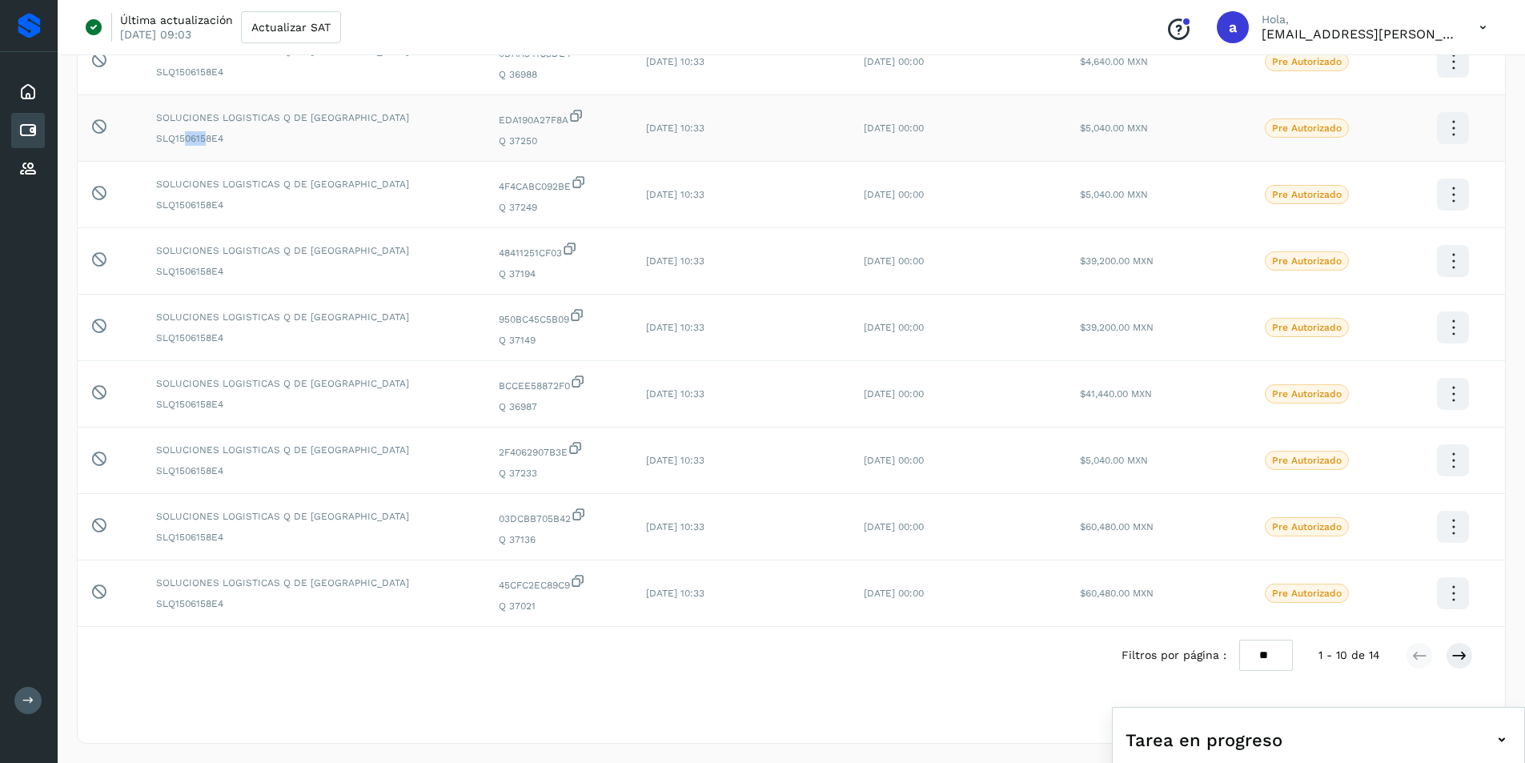
drag, startPoint x: 183, startPoint y: 135, endPoint x: 206, endPoint y: 134, distance: 22.5
click at [206, 134] on span "SLQ1506158E4" at bounding box center [314, 138] width 317 height 14
click at [1453, 656] on icon at bounding box center [1460, 656] width 16 height 16
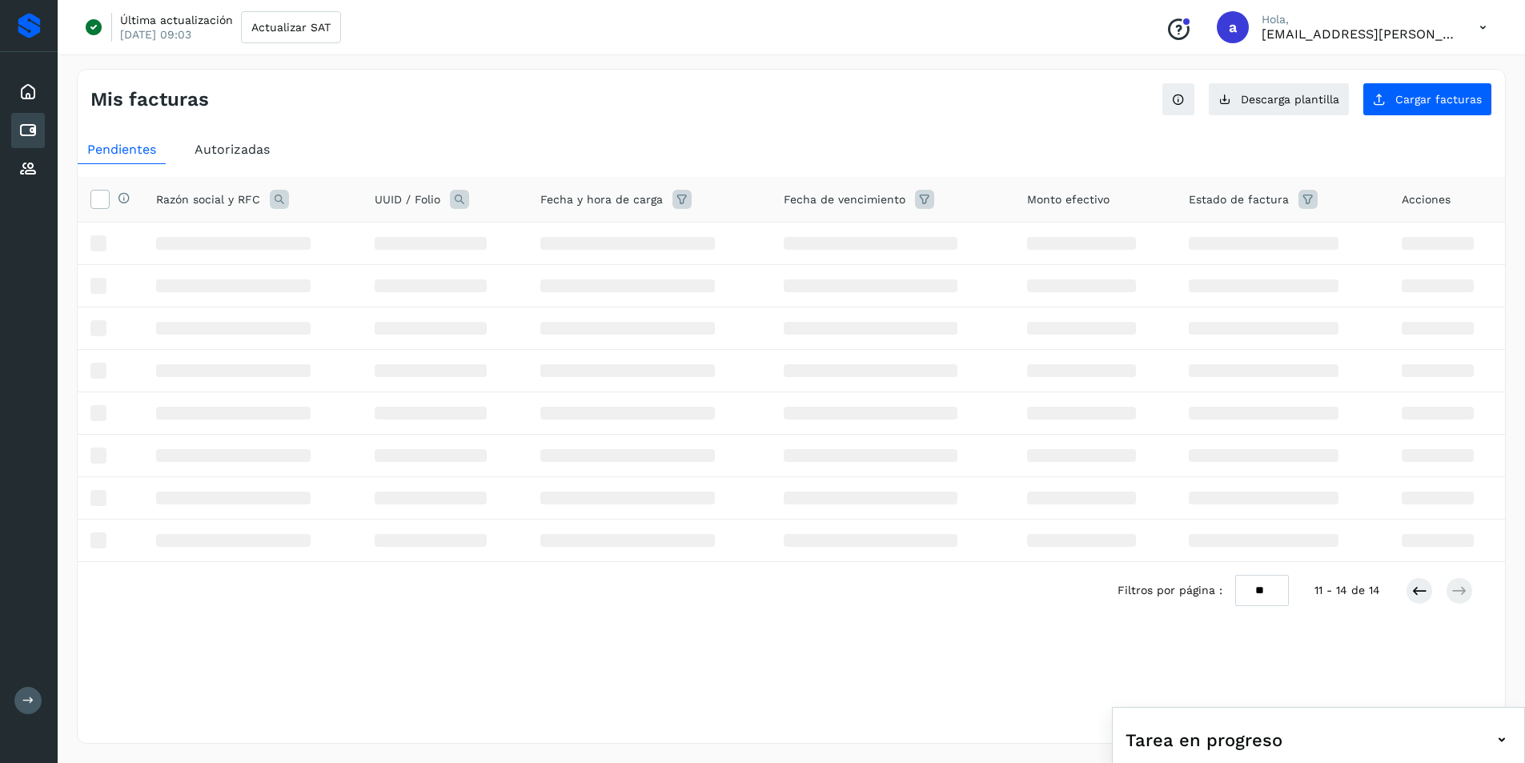
scroll to position [0, 0]
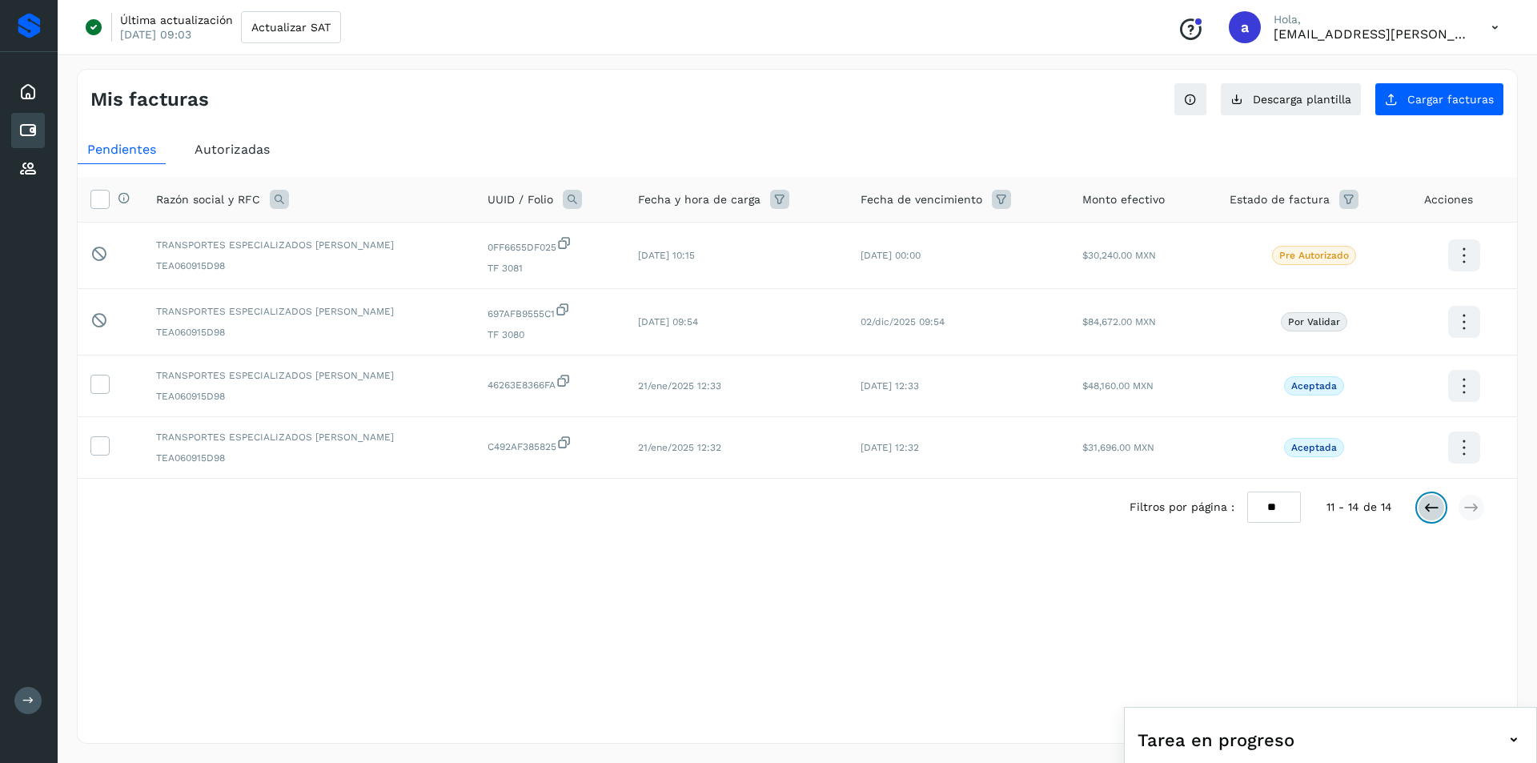
click at [1425, 508] on icon at bounding box center [1432, 508] width 16 height 16
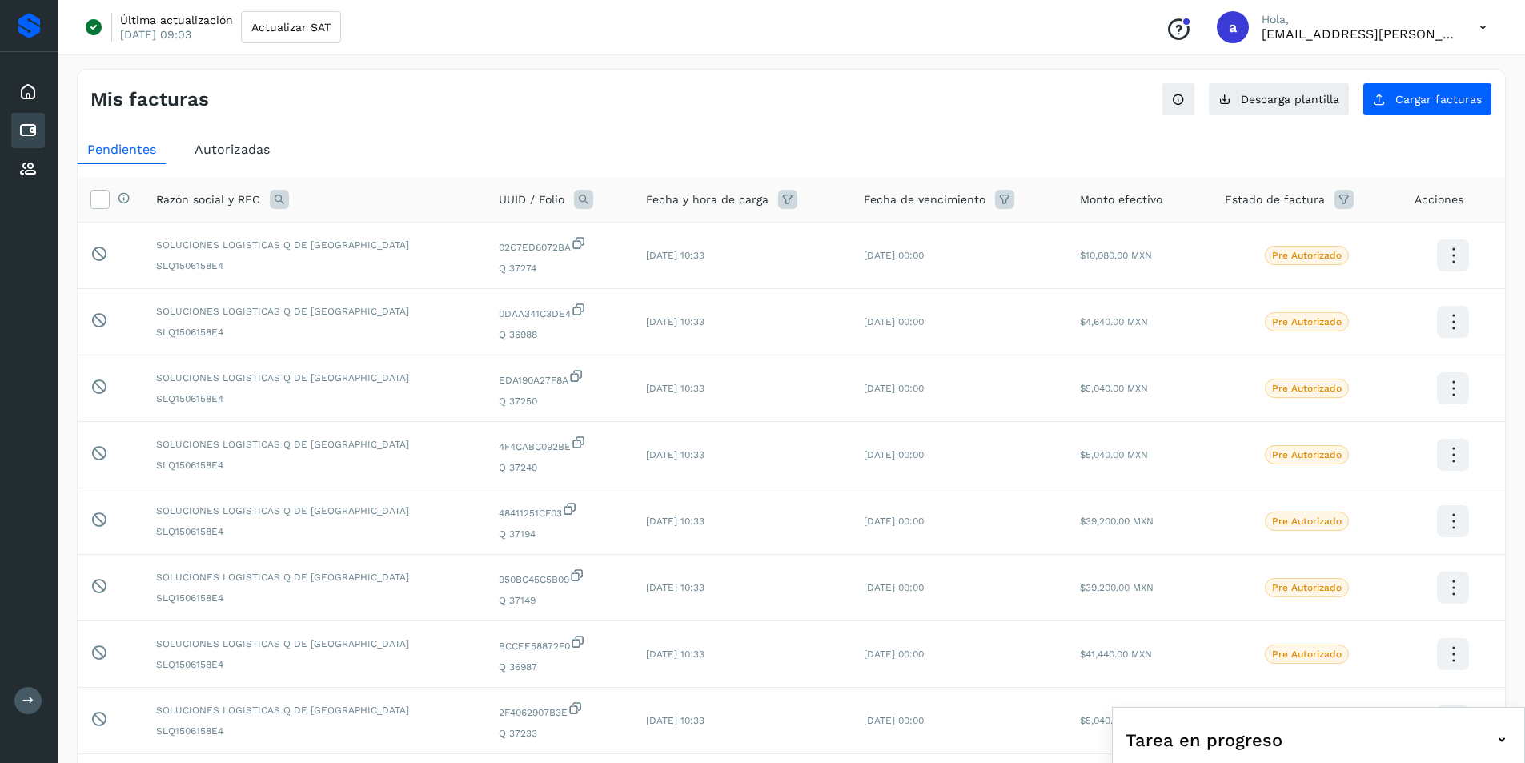
click at [1478, 26] on icon at bounding box center [1483, 27] width 33 height 33
click at [1343, 110] on div "Cerrar sesión" at bounding box center [1403, 103] width 191 height 30
